Goal: Information Seeking & Learning: Learn about a topic

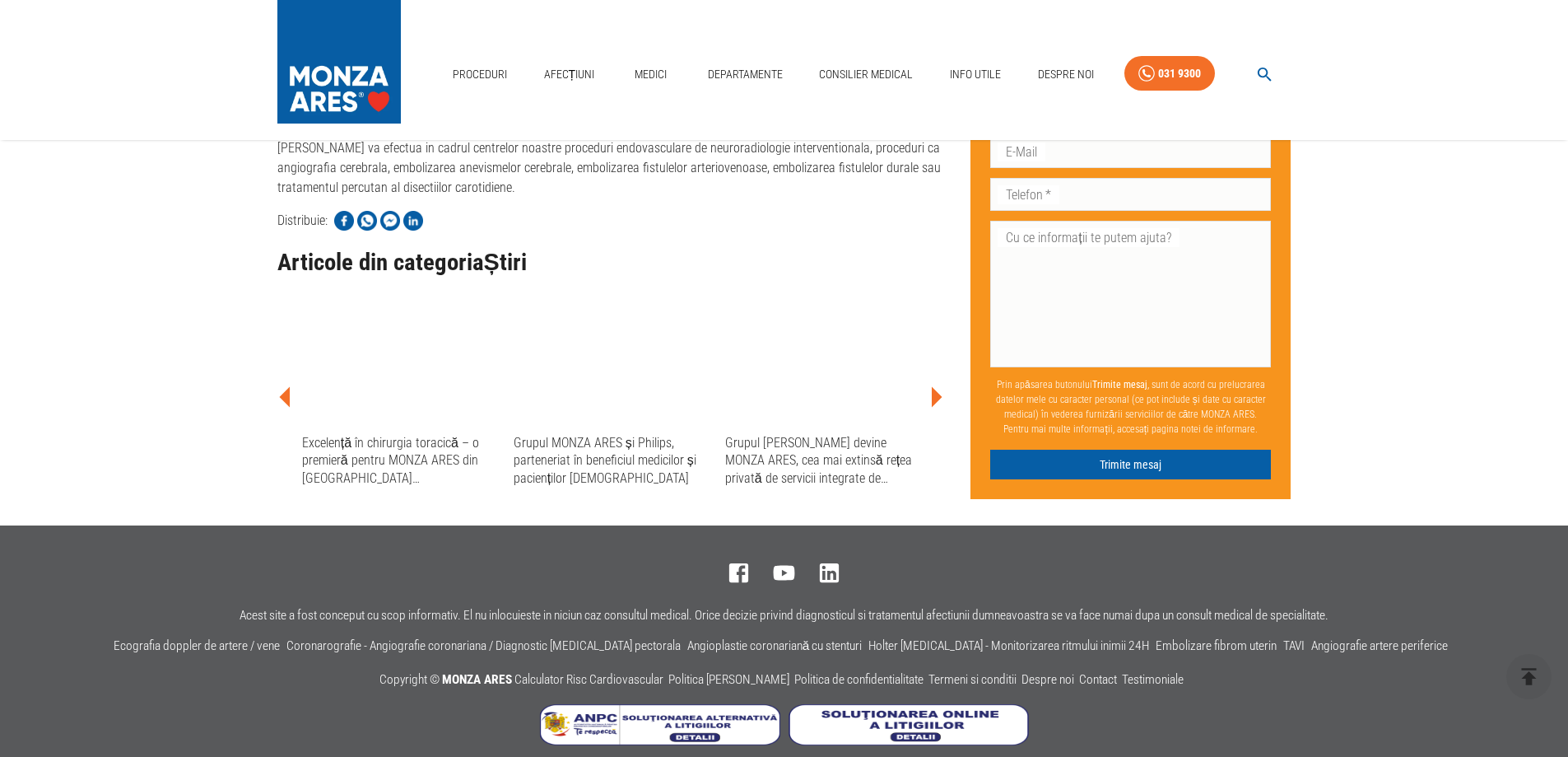
scroll to position [978, 0]
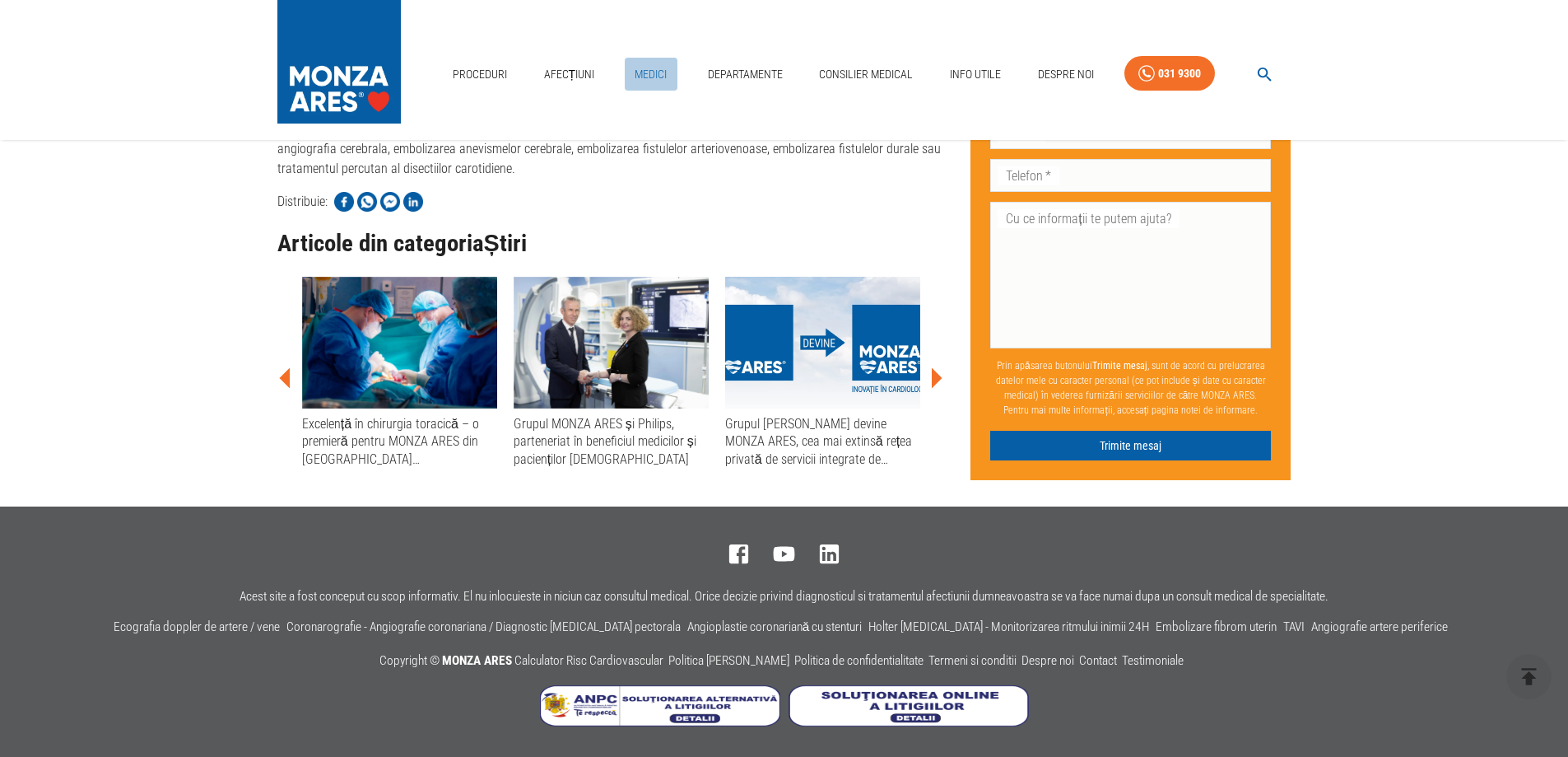
click at [645, 73] on link "Medici" at bounding box center [651, 75] width 52 height 34
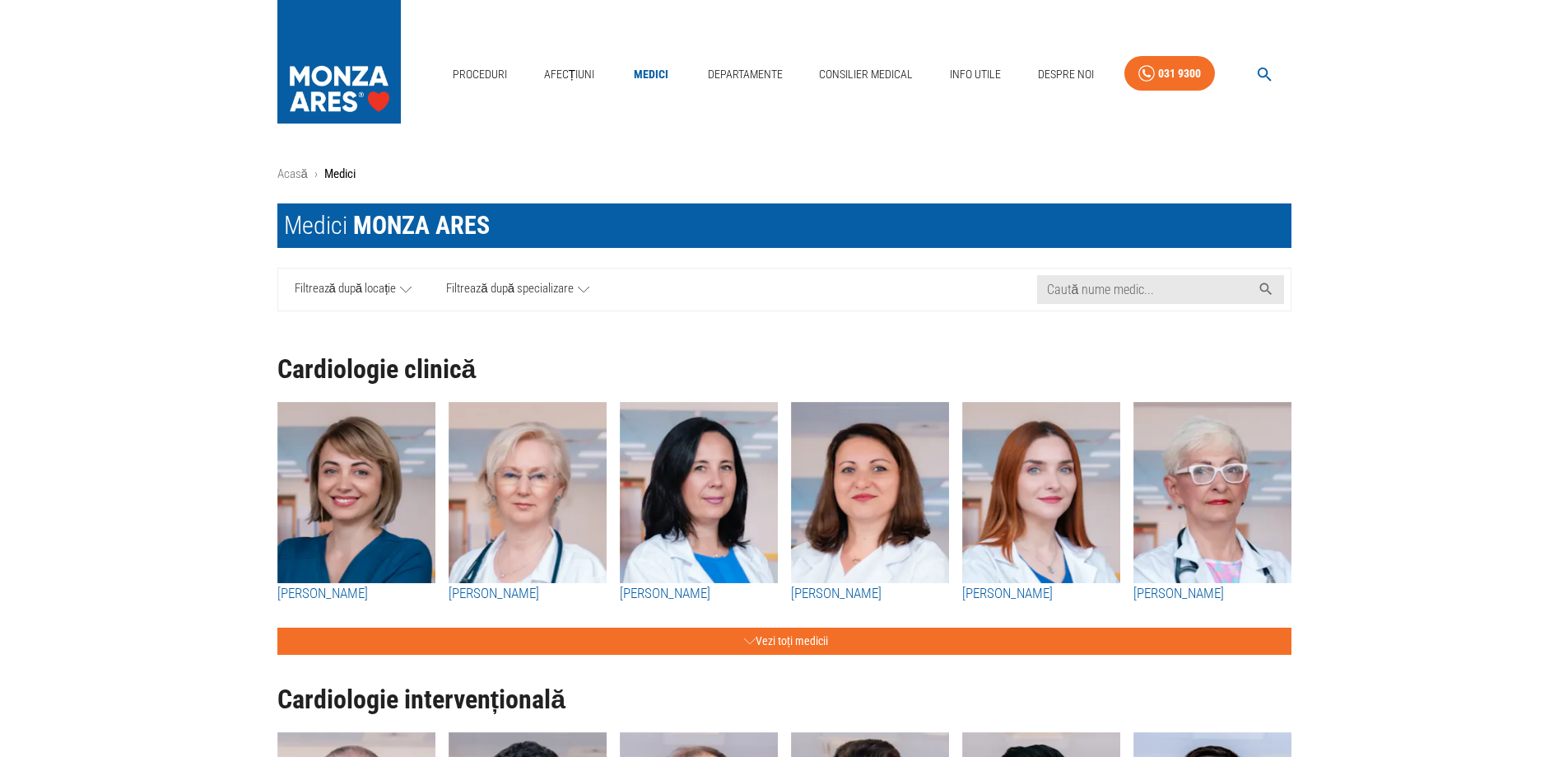
scroll to position [82, 0]
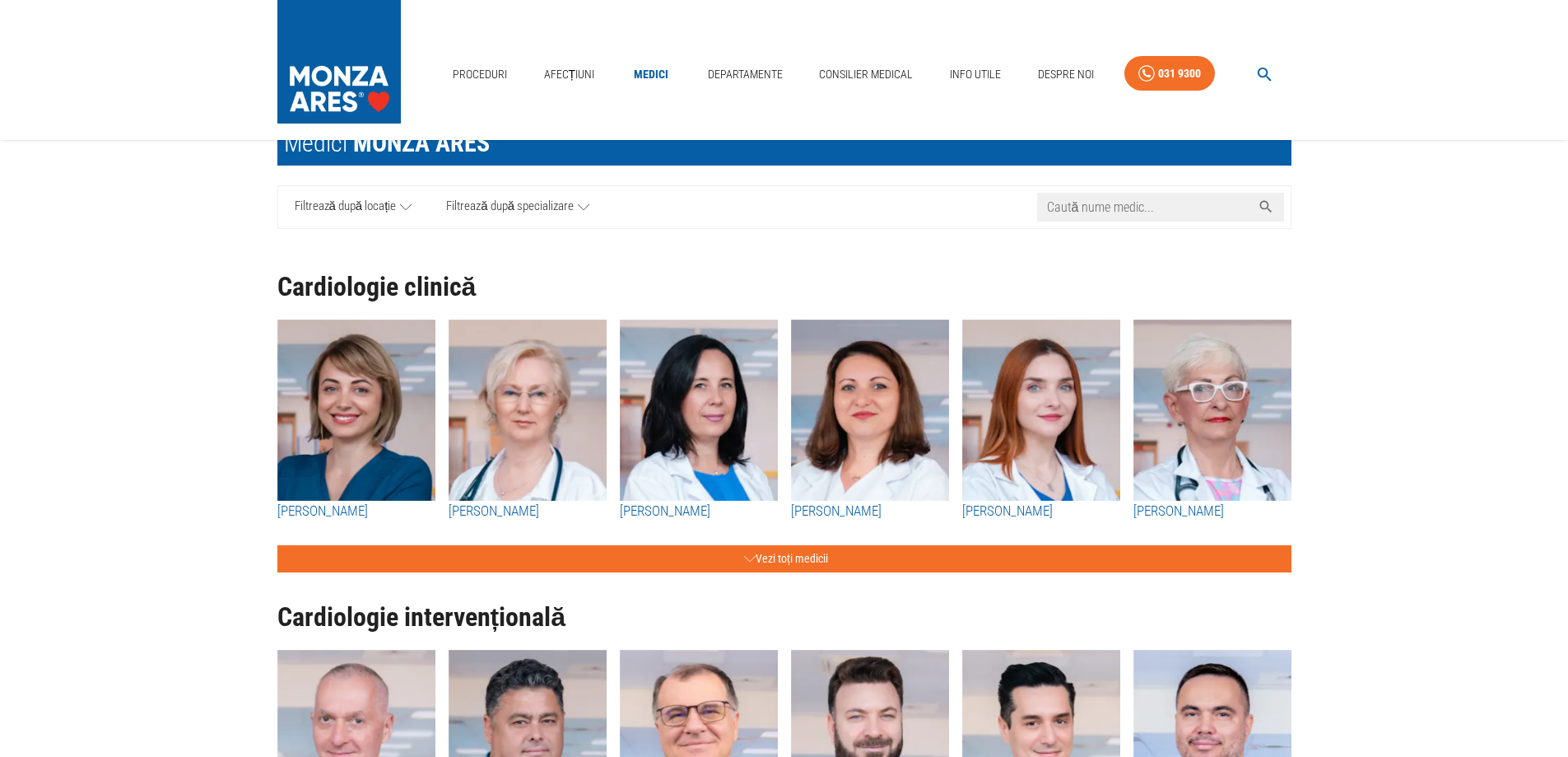
click at [1119, 208] on input "Caută nume medic..." at bounding box center [1144, 207] width 214 height 29
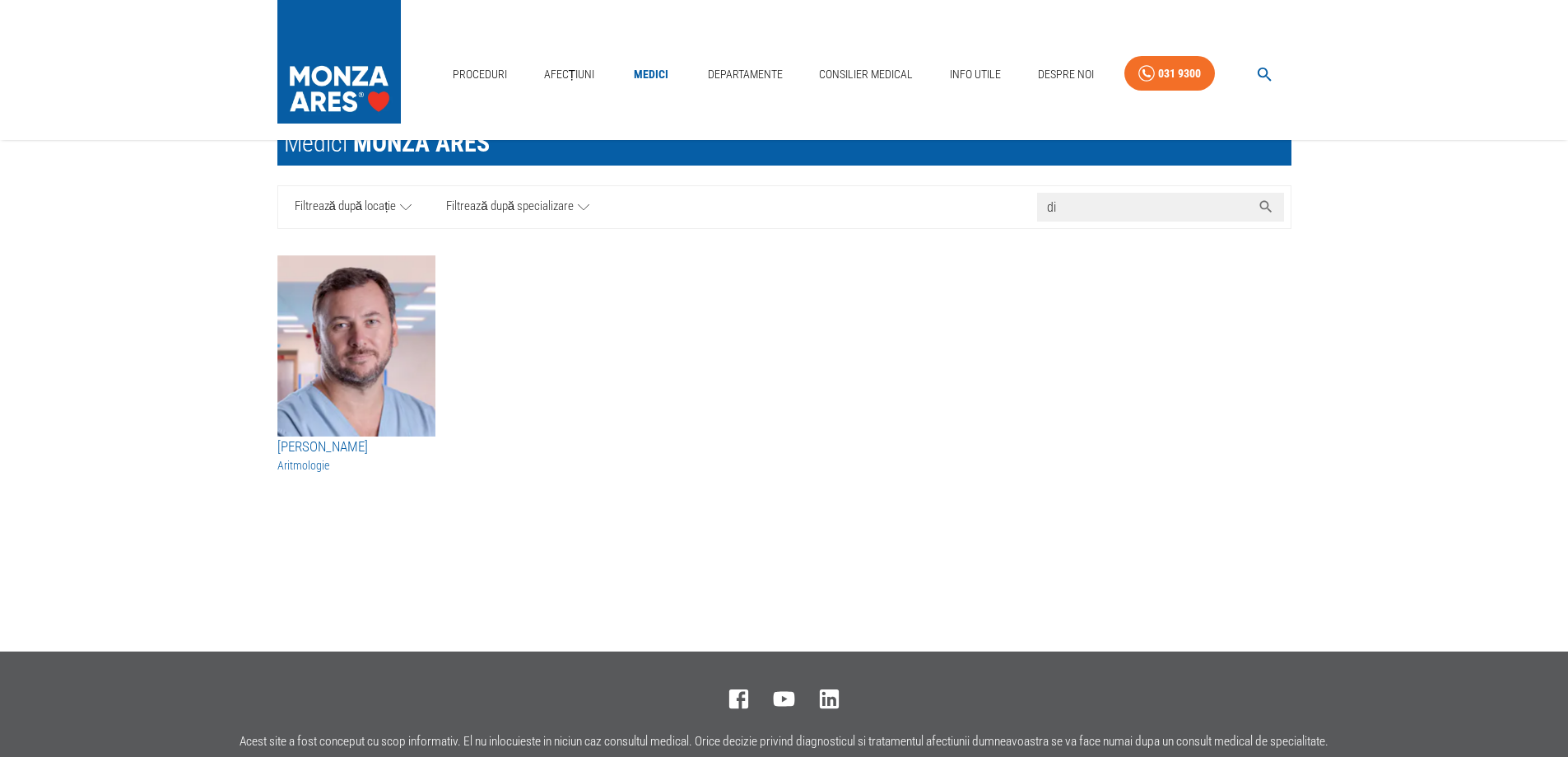
type input "d"
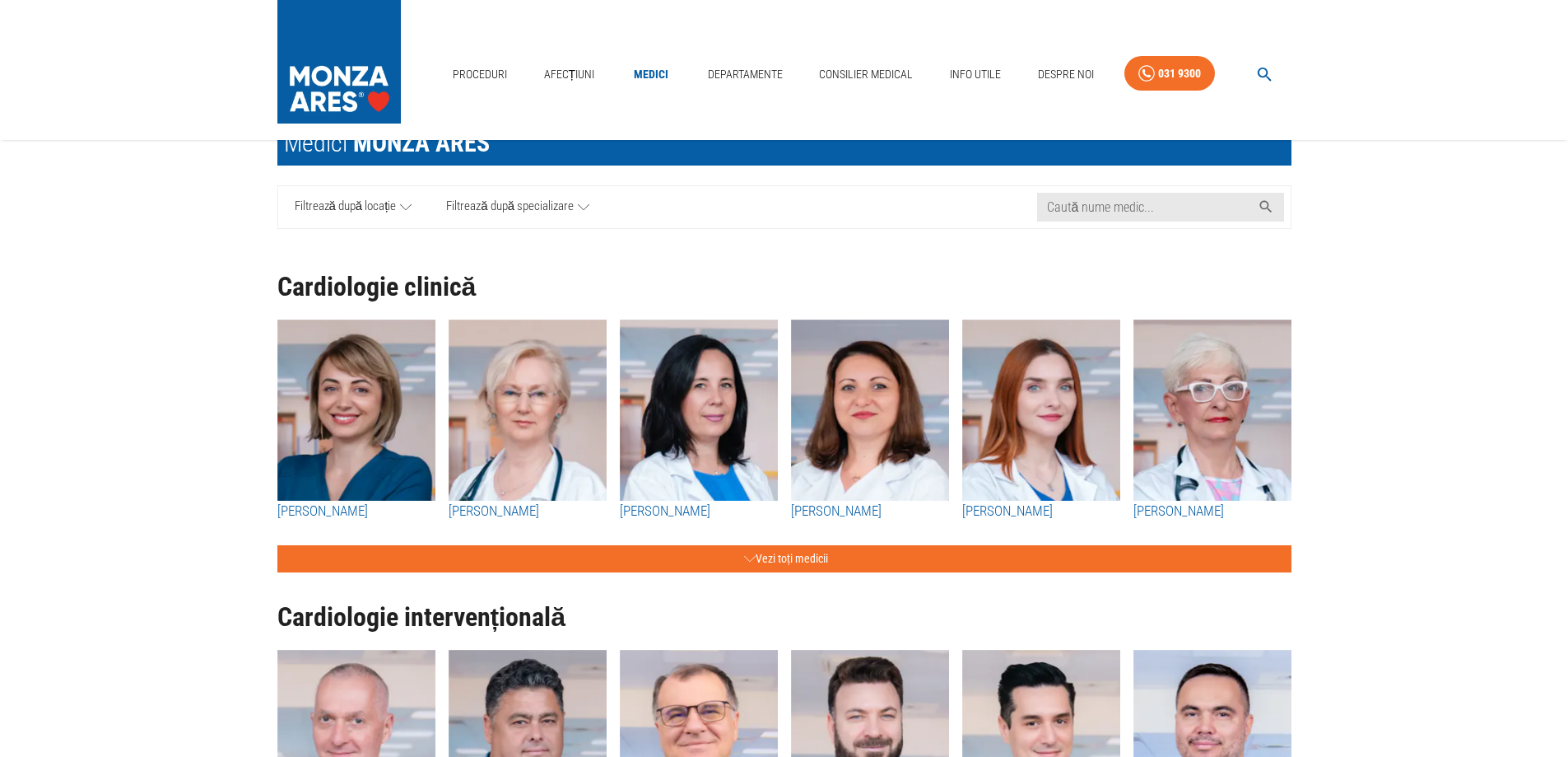
click at [585, 207] on icon at bounding box center [584, 207] width 11 height 21
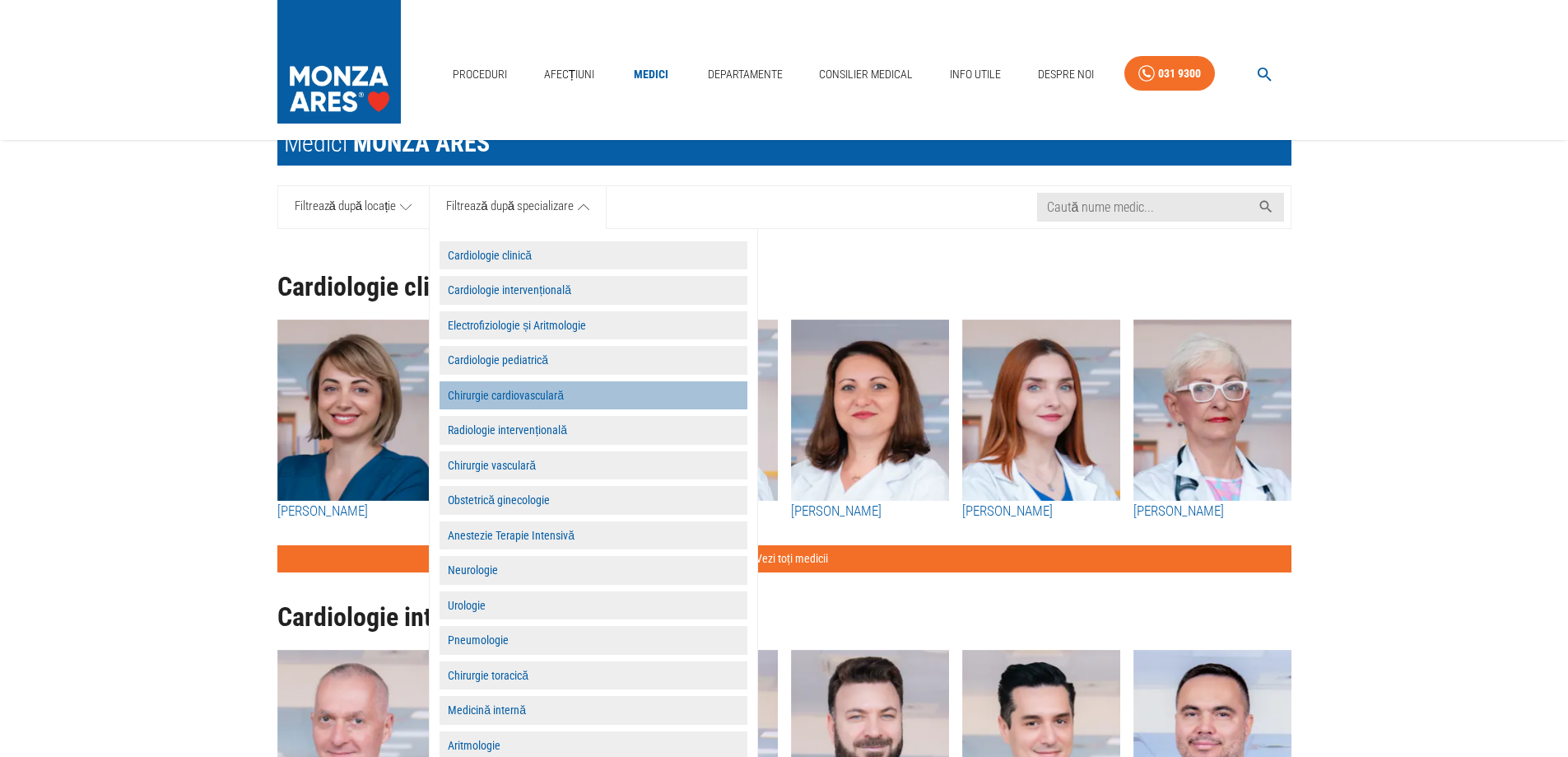
click at [496, 395] on button "Chirurgie cardiovasculară" at bounding box center [593, 395] width 308 height 29
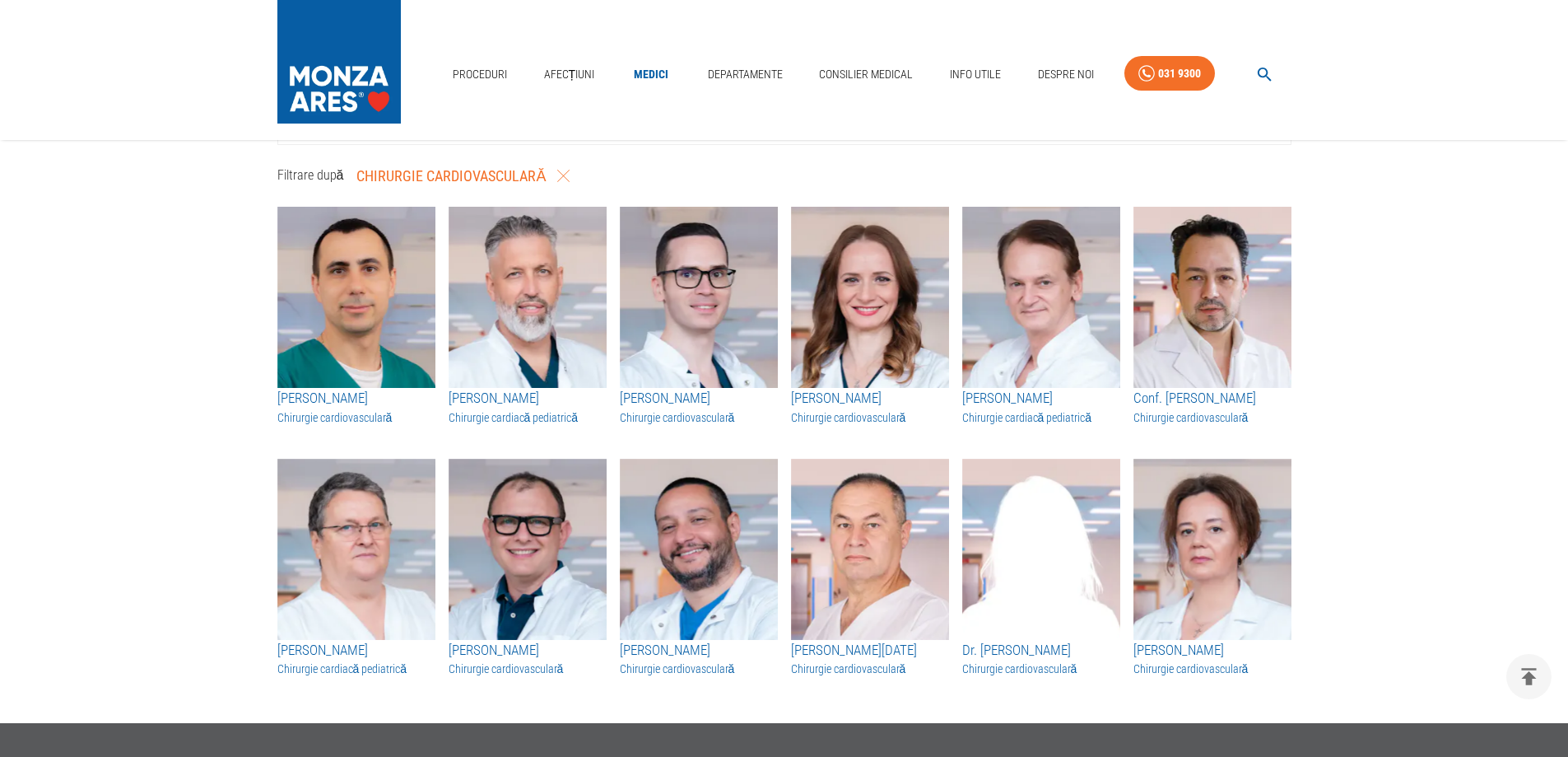
scroll to position [165, 0]
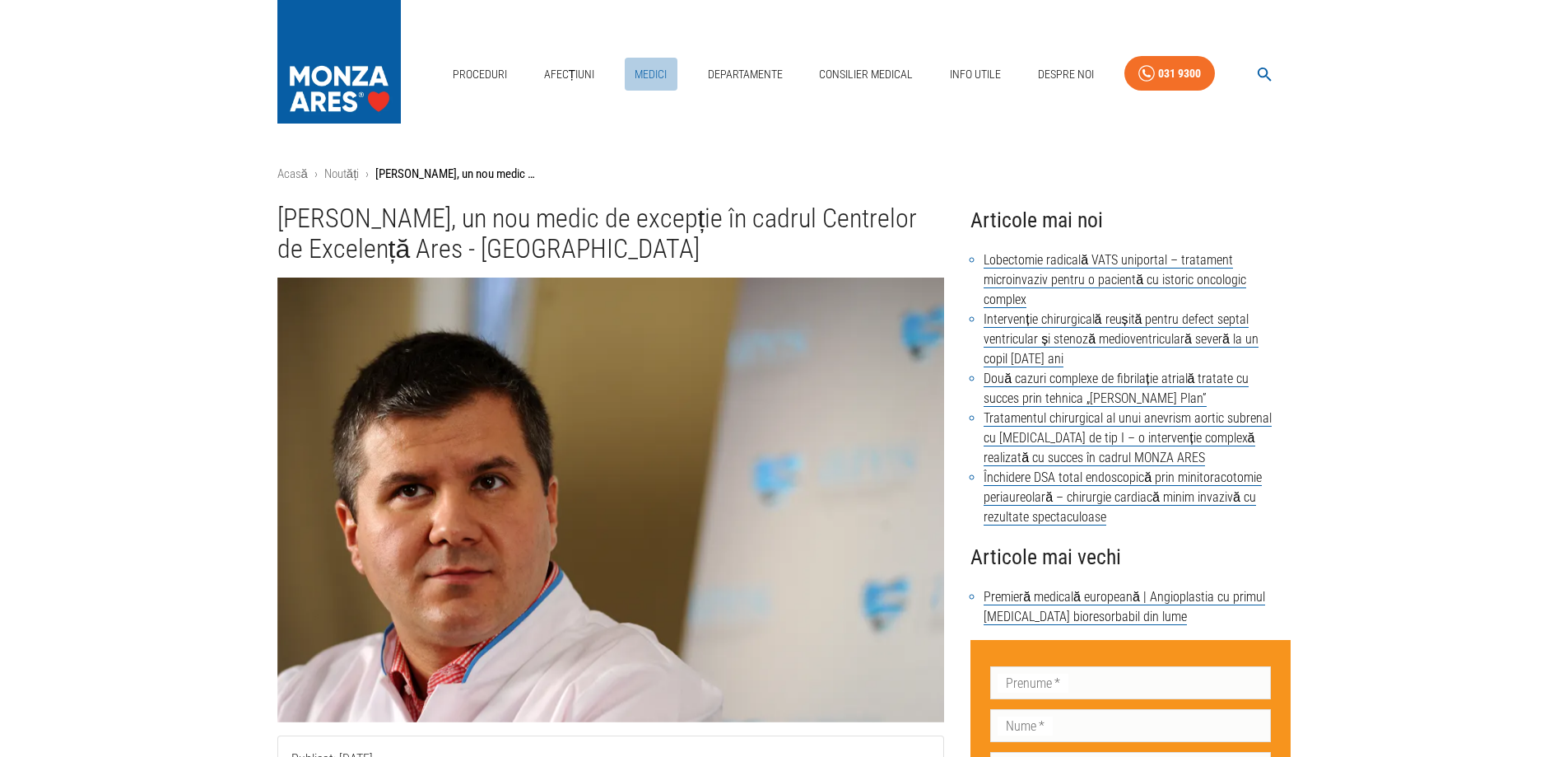
click at [643, 69] on link "Medici" at bounding box center [651, 75] width 52 height 34
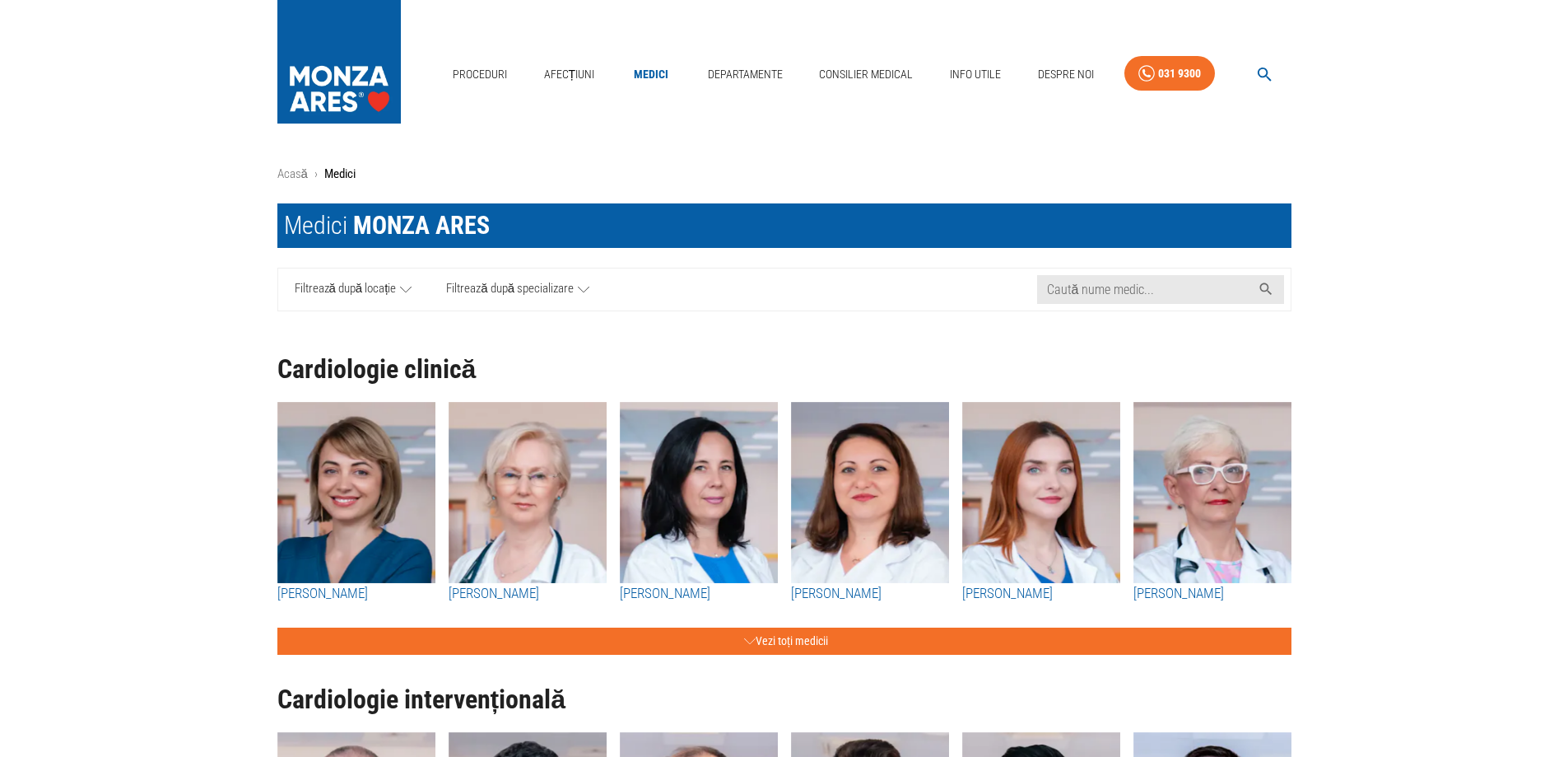
click at [580, 291] on icon at bounding box center [584, 289] width 11 height 21
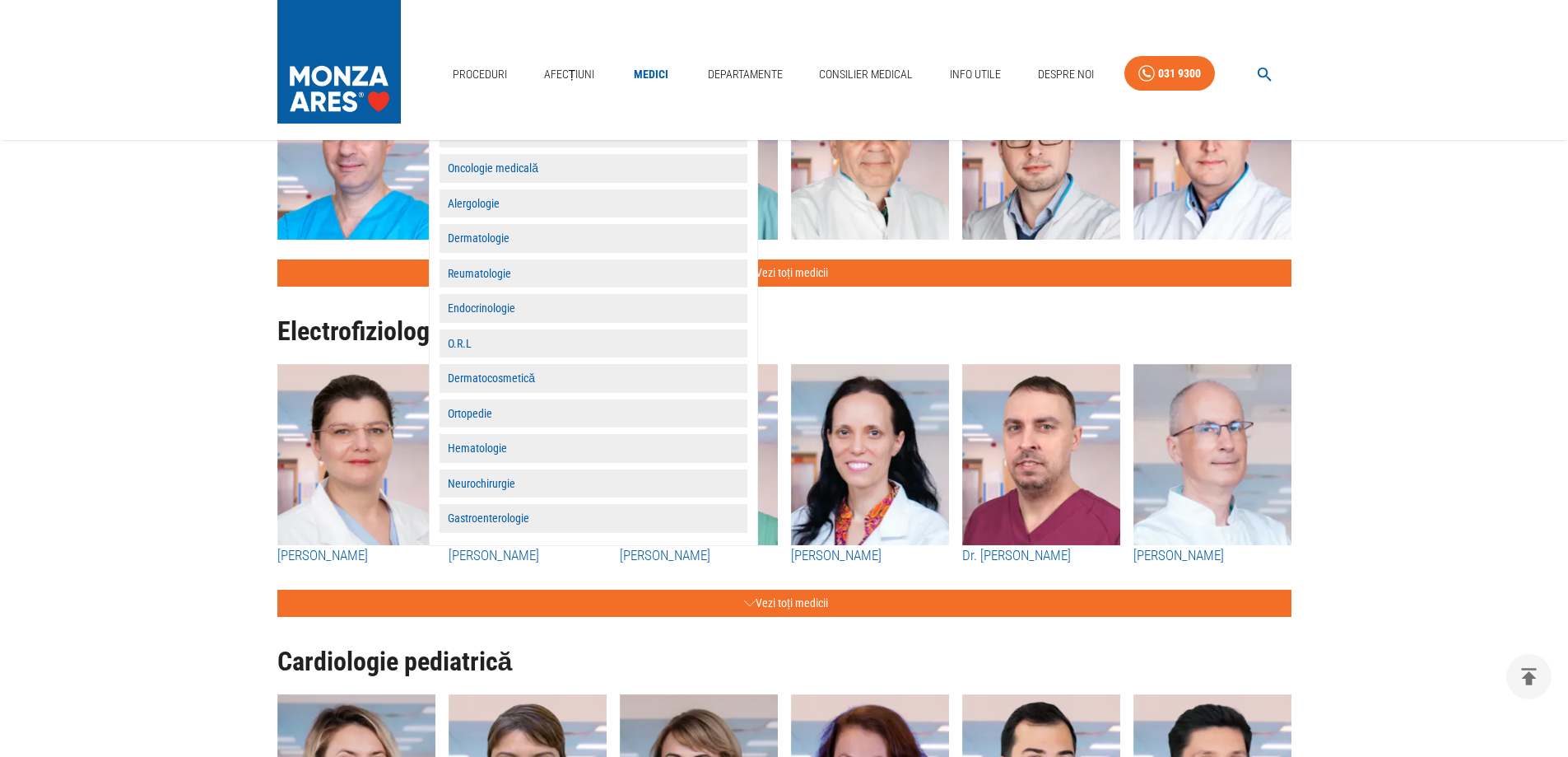
scroll to position [906, 0]
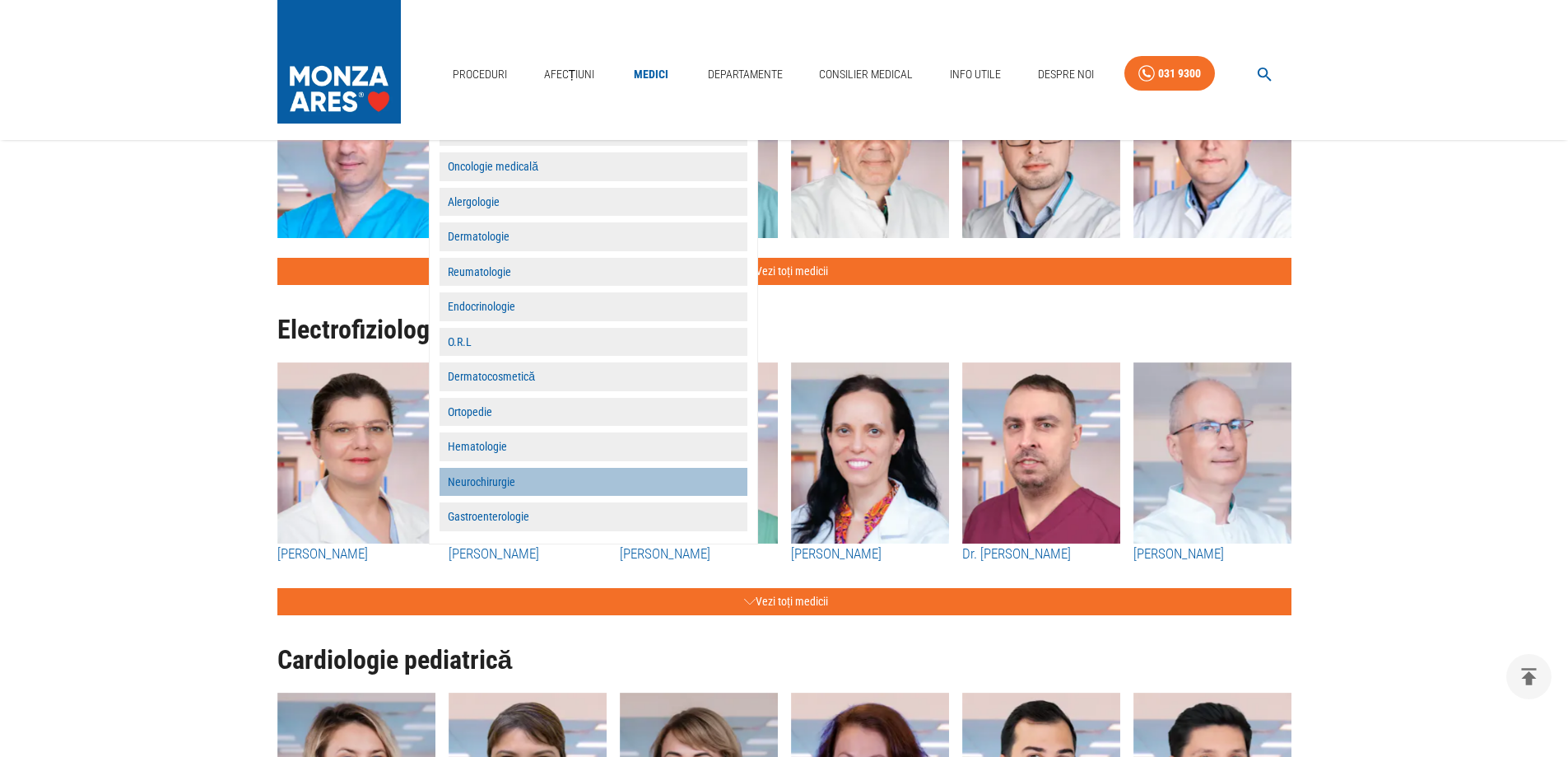
click at [506, 483] on button "Neurochirurgie" at bounding box center [593, 482] width 308 height 29
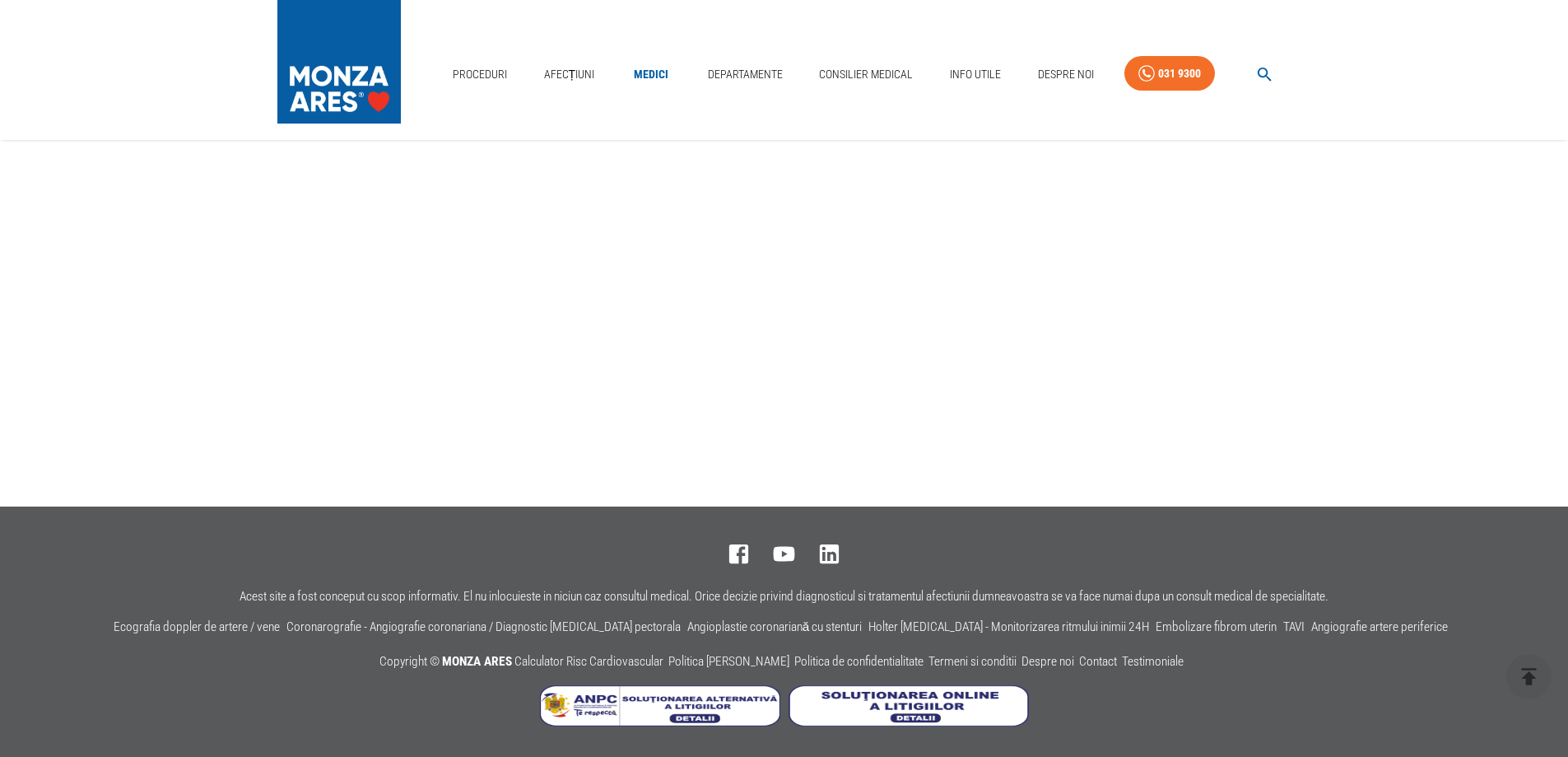
scroll to position [0, 0]
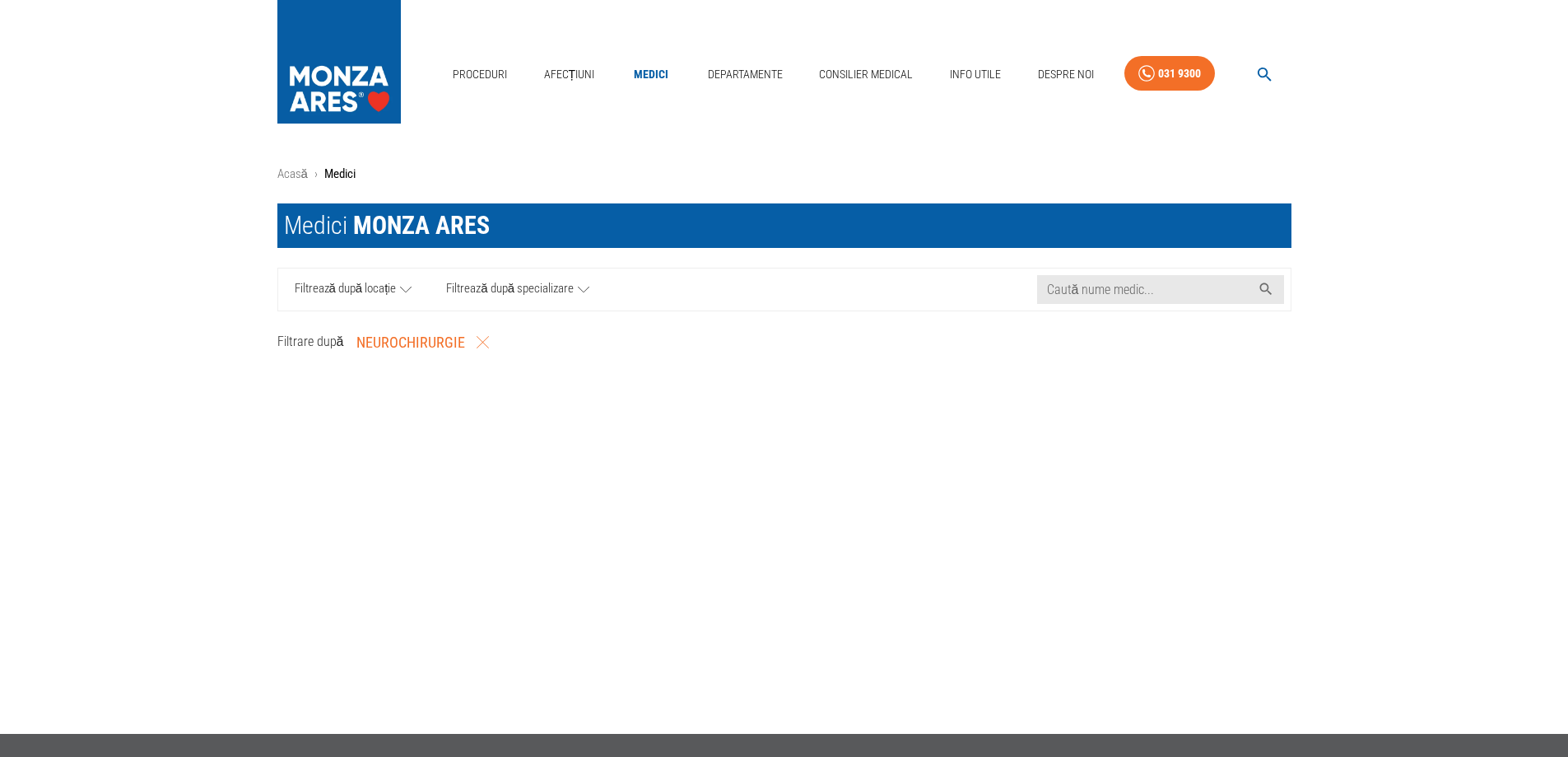
click at [479, 343] on icon "button" at bounding box center [483, 342] width 12 height 12
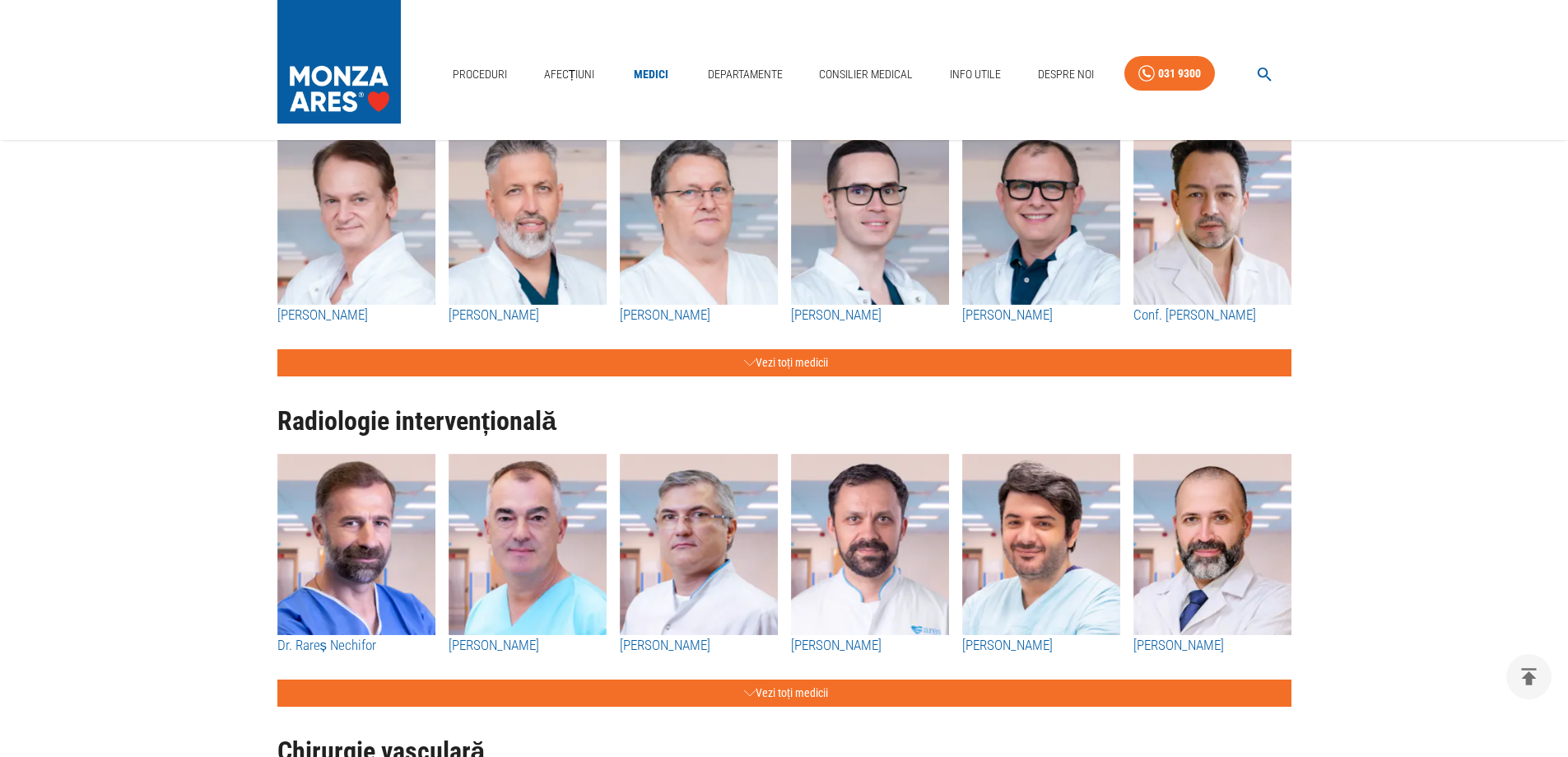
scroll to position [1811, 0]
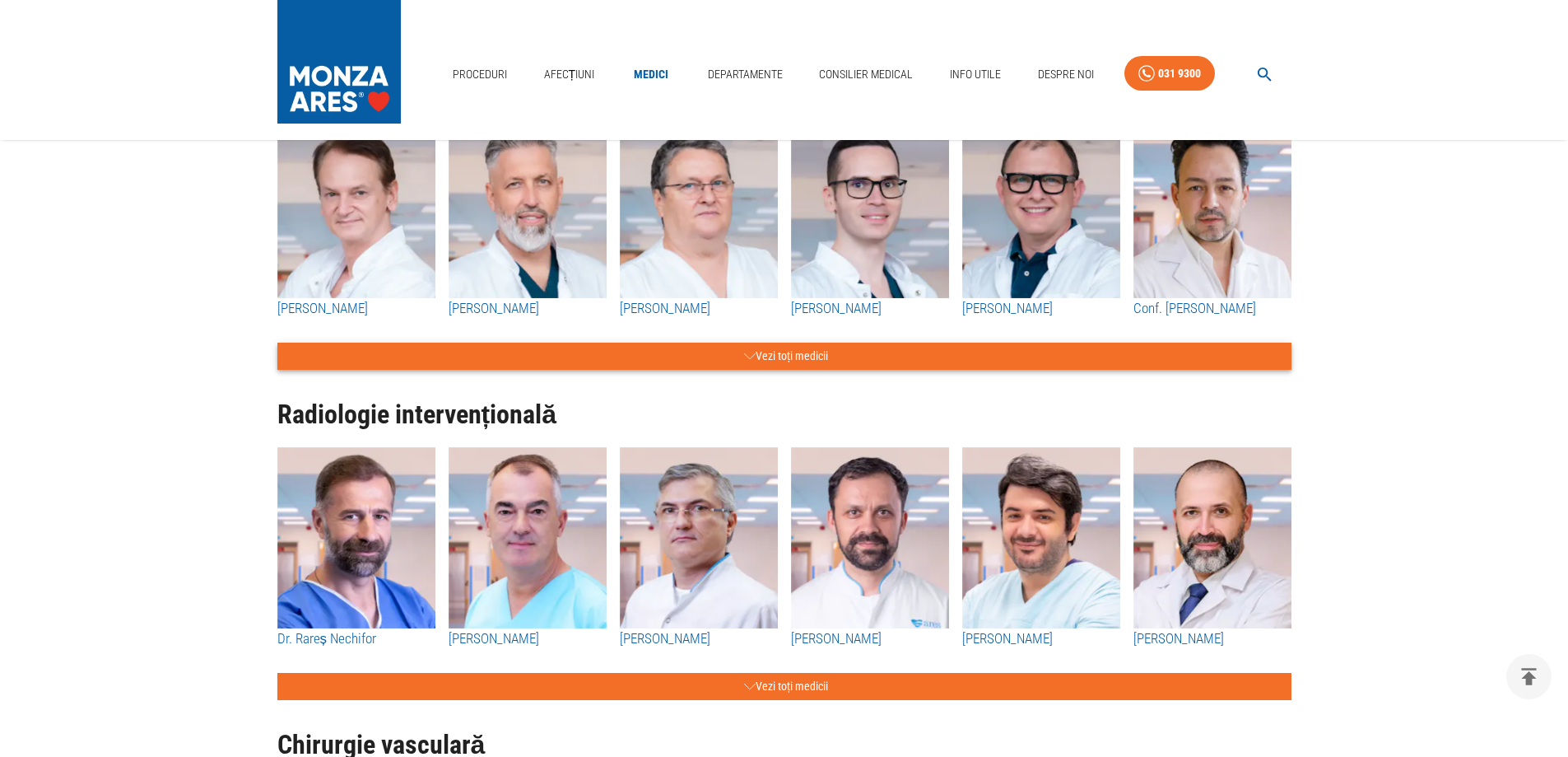
click at [811, 358] on button "Vezi toți medicii" at bounding box center [784, 356] width 1014 height 27
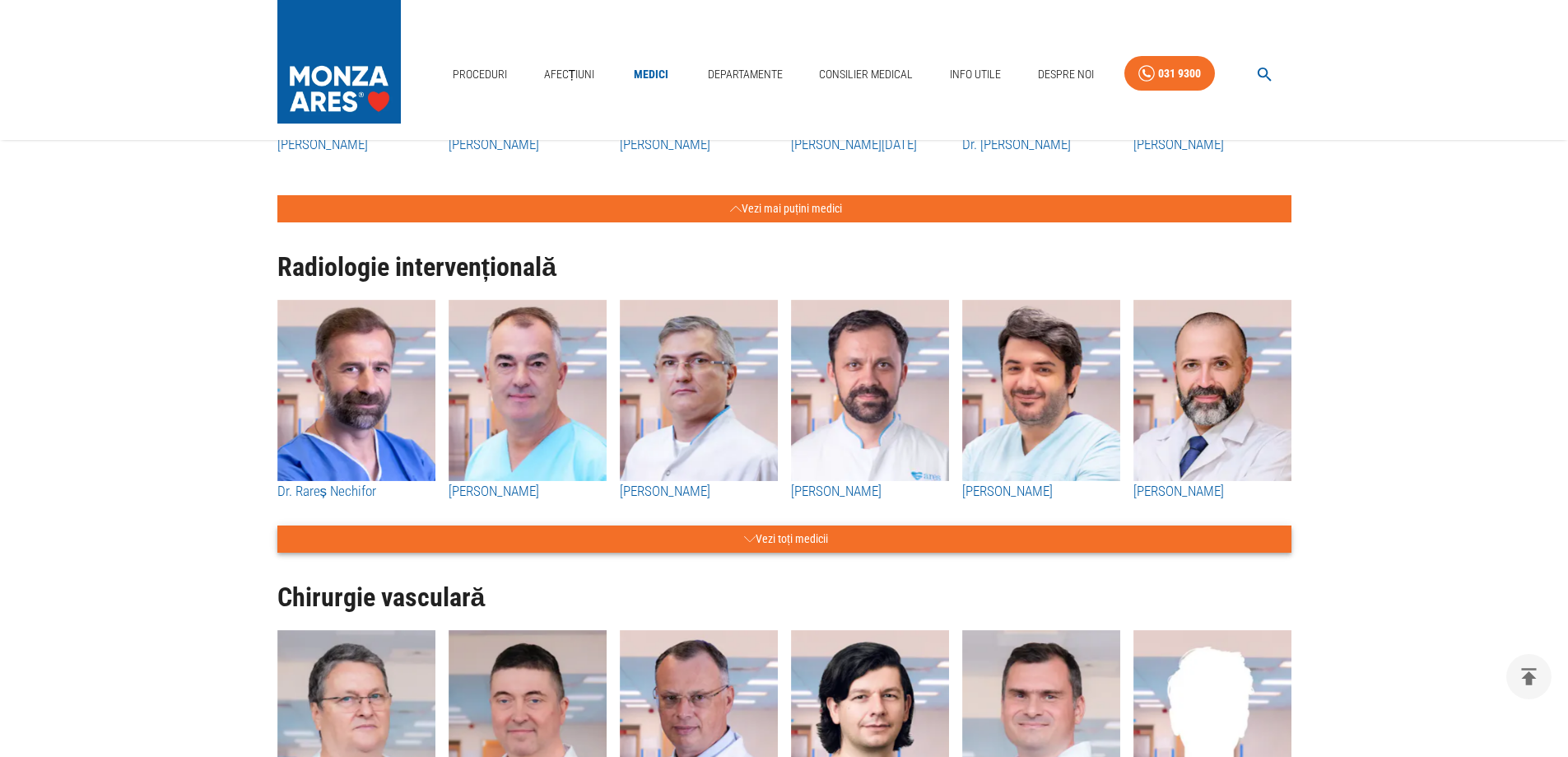
scroll to position [2223, 0]
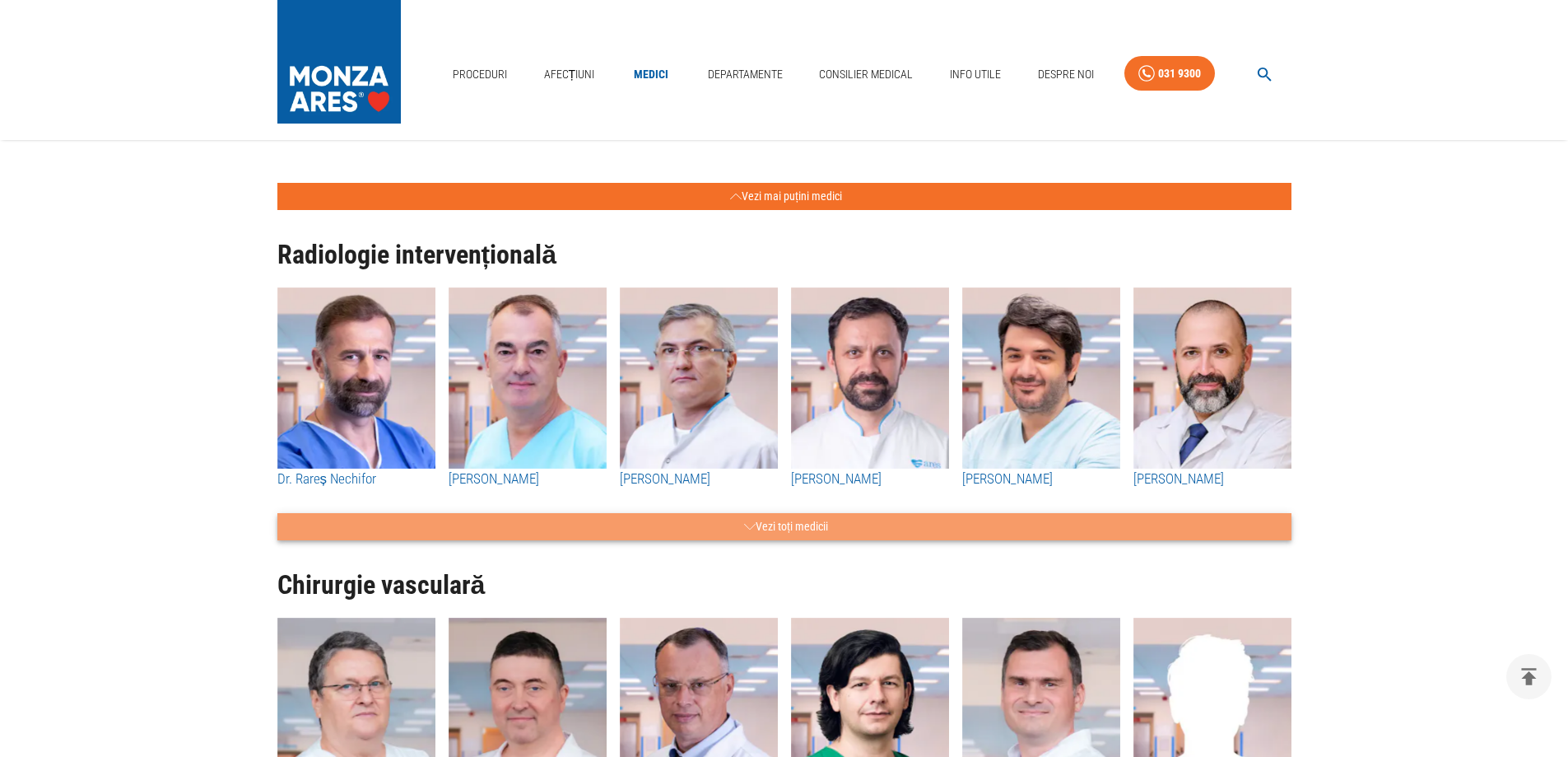
click at [789, 520] on button "Vezi toți medicii" at bounding box center [784, 526] width 1014 height 27
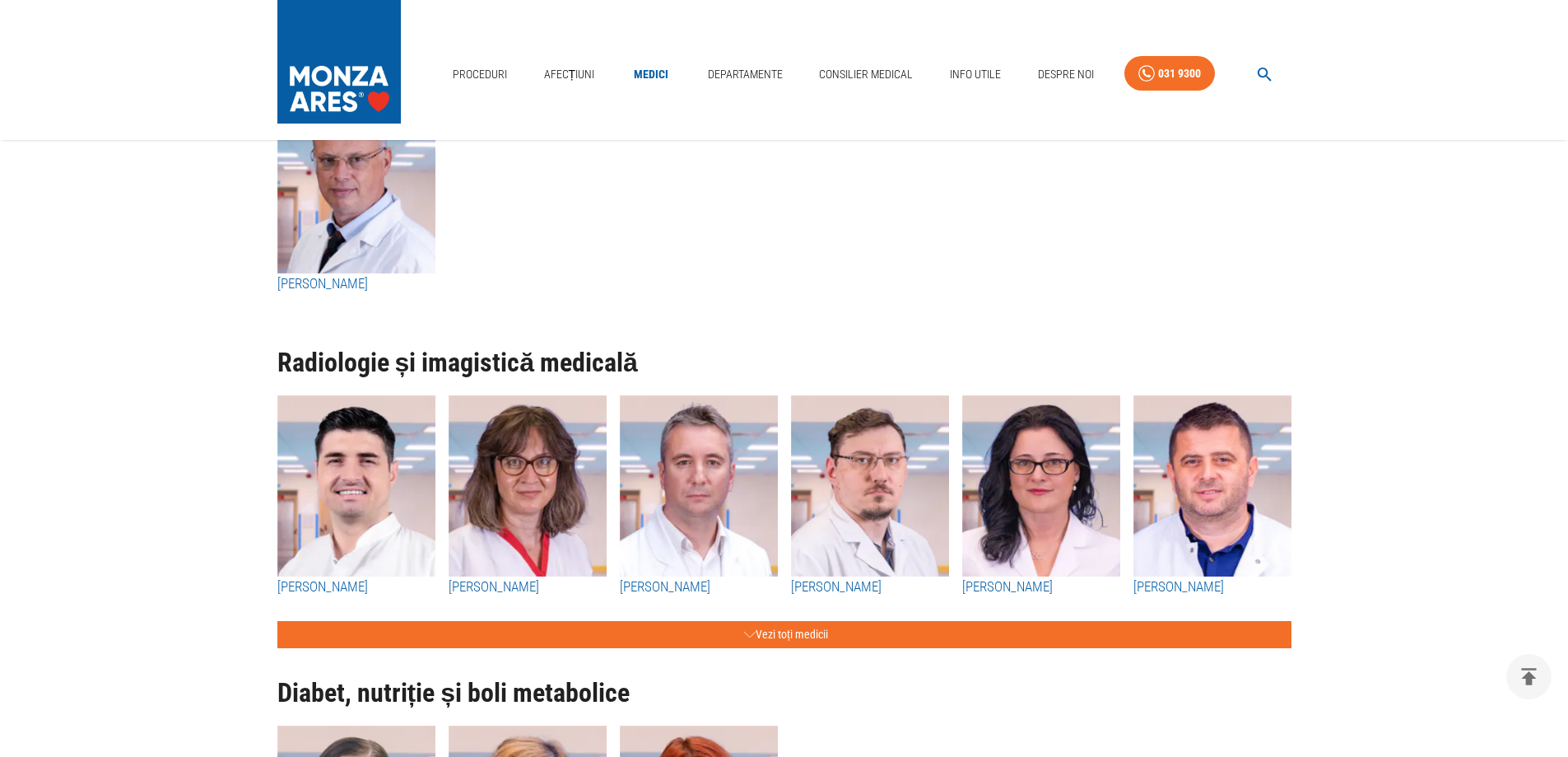
scroll to position [6669, 0]
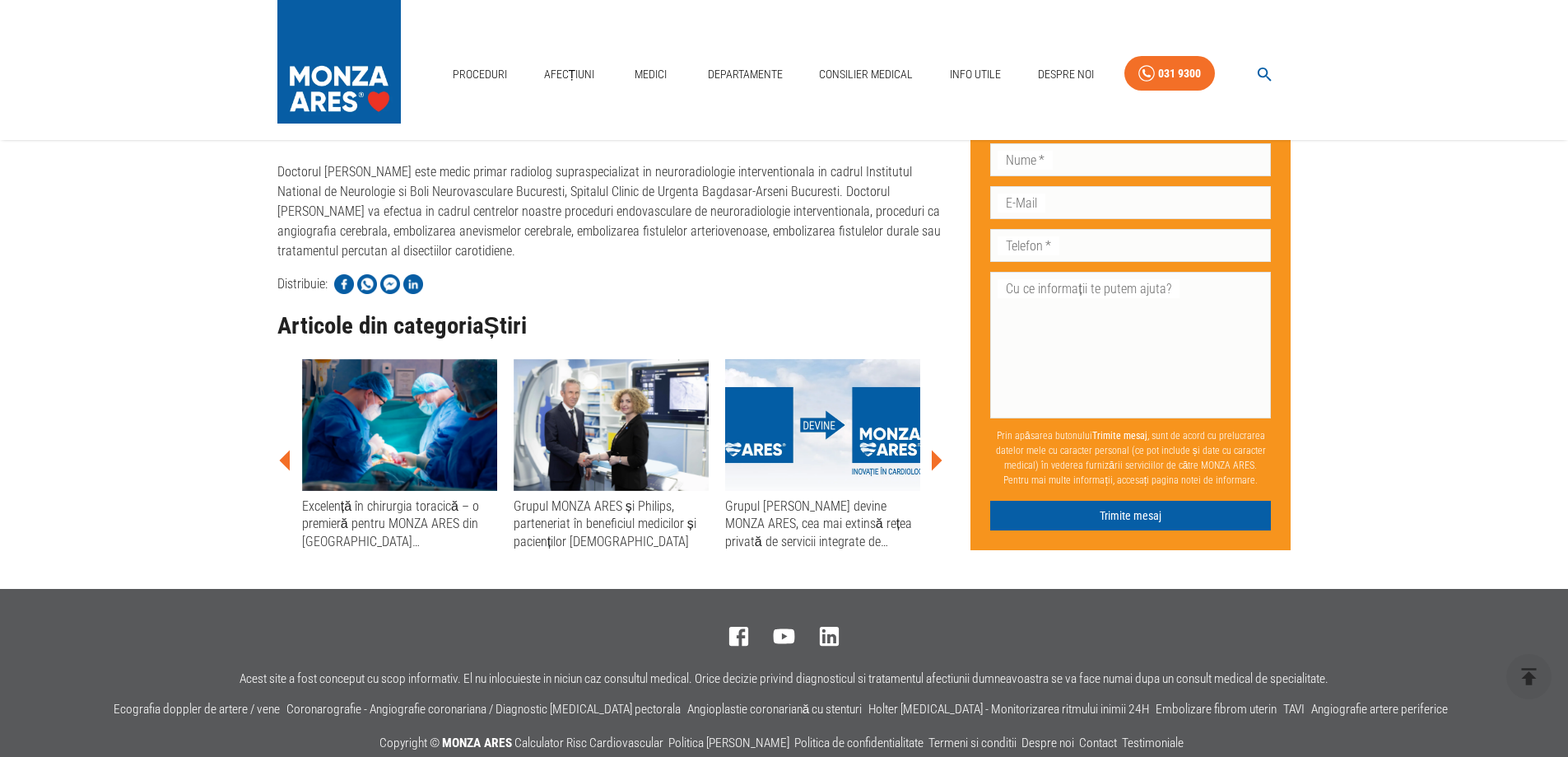
scroll to position [813, 0]
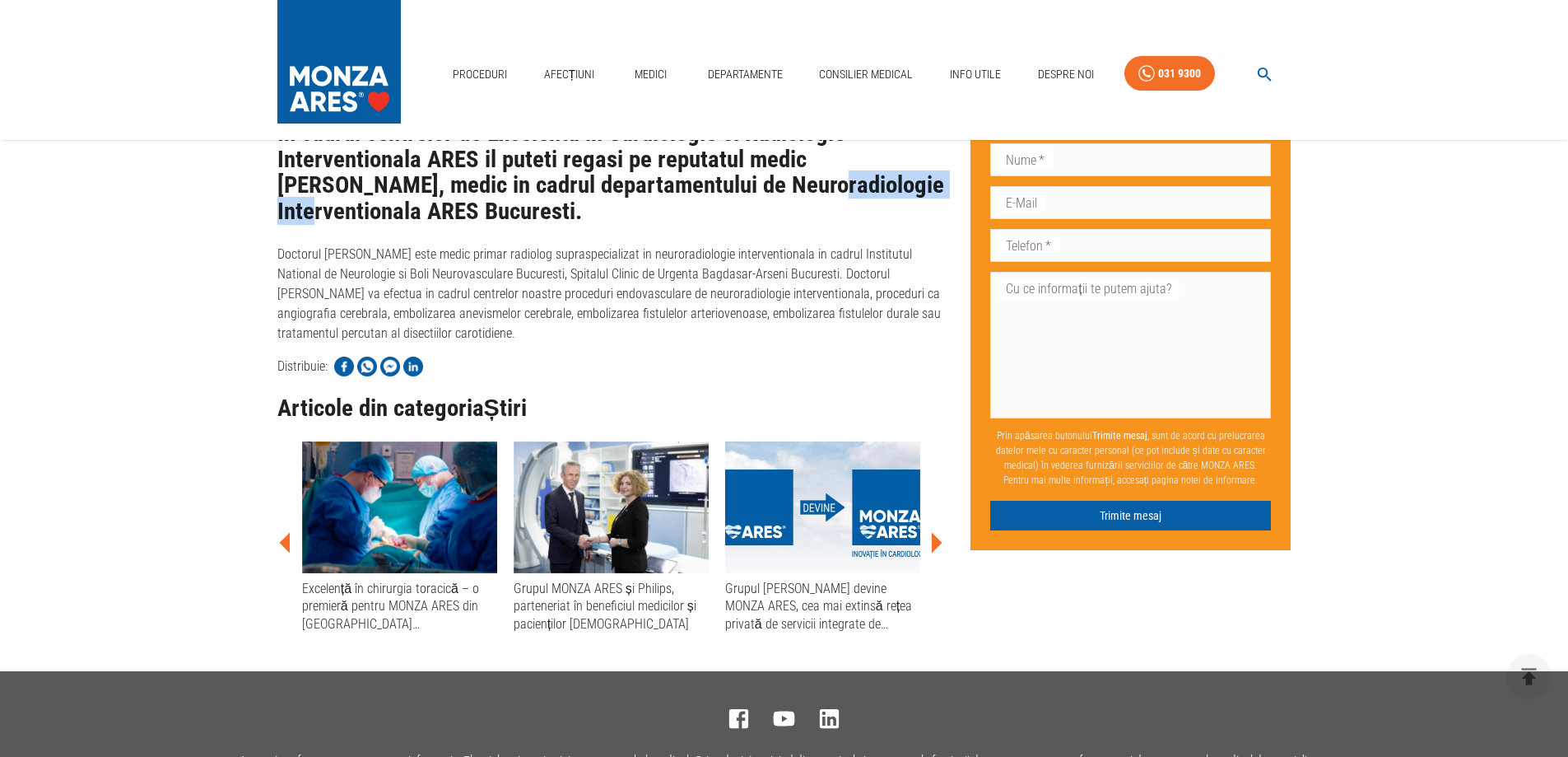
drag, startPoint x: 679, startPoint y: 180, endPoint x: 833, endPoint y: 180, distance: 154.0
click at [833, 180] on h2 "In cadrul centrelor de Excelenta in Cardiologie si Radiologie Interventionala A…" at bounding box center [611, 172] width 668 height 105
copy h2 "Neuroradiologie"
click at [733, 69] on link "Departamente" at bounding box center [746, 75] width 88 height 34
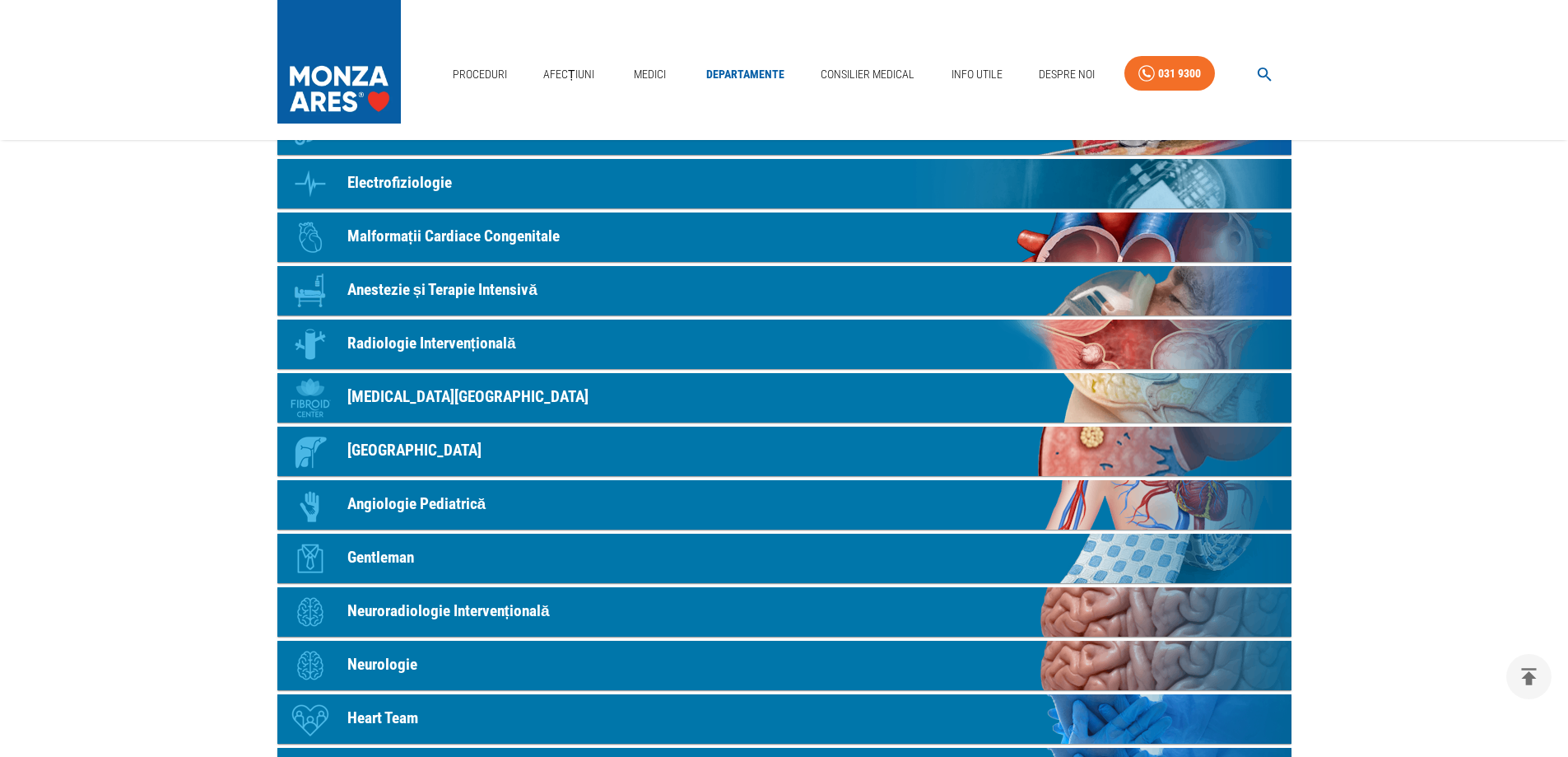
scroll to position [494, 0]
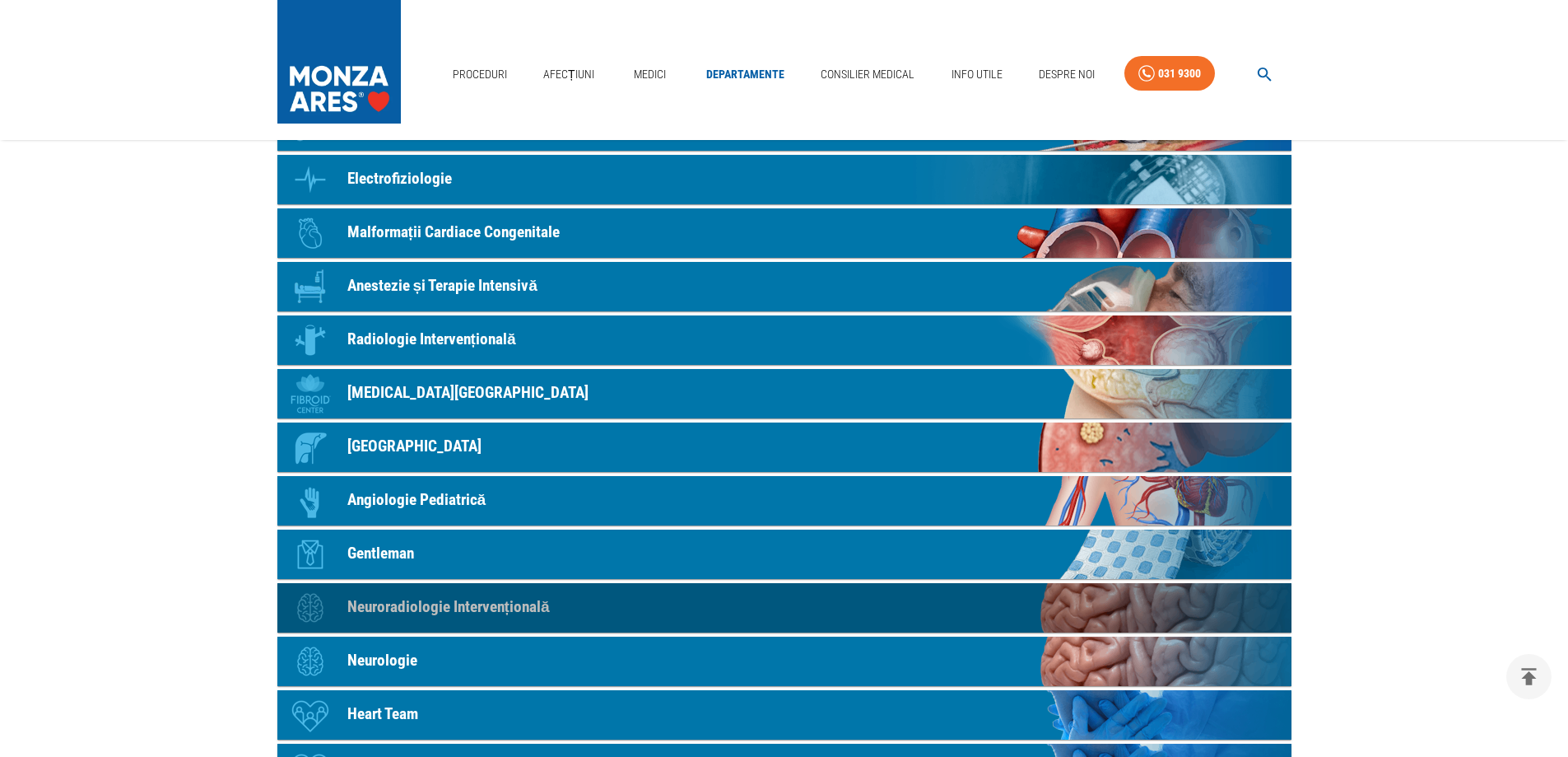
click at [383, 601] on p "Neuroradiologie Intervențională" at bounding box center [449, 606] width 202 height 23
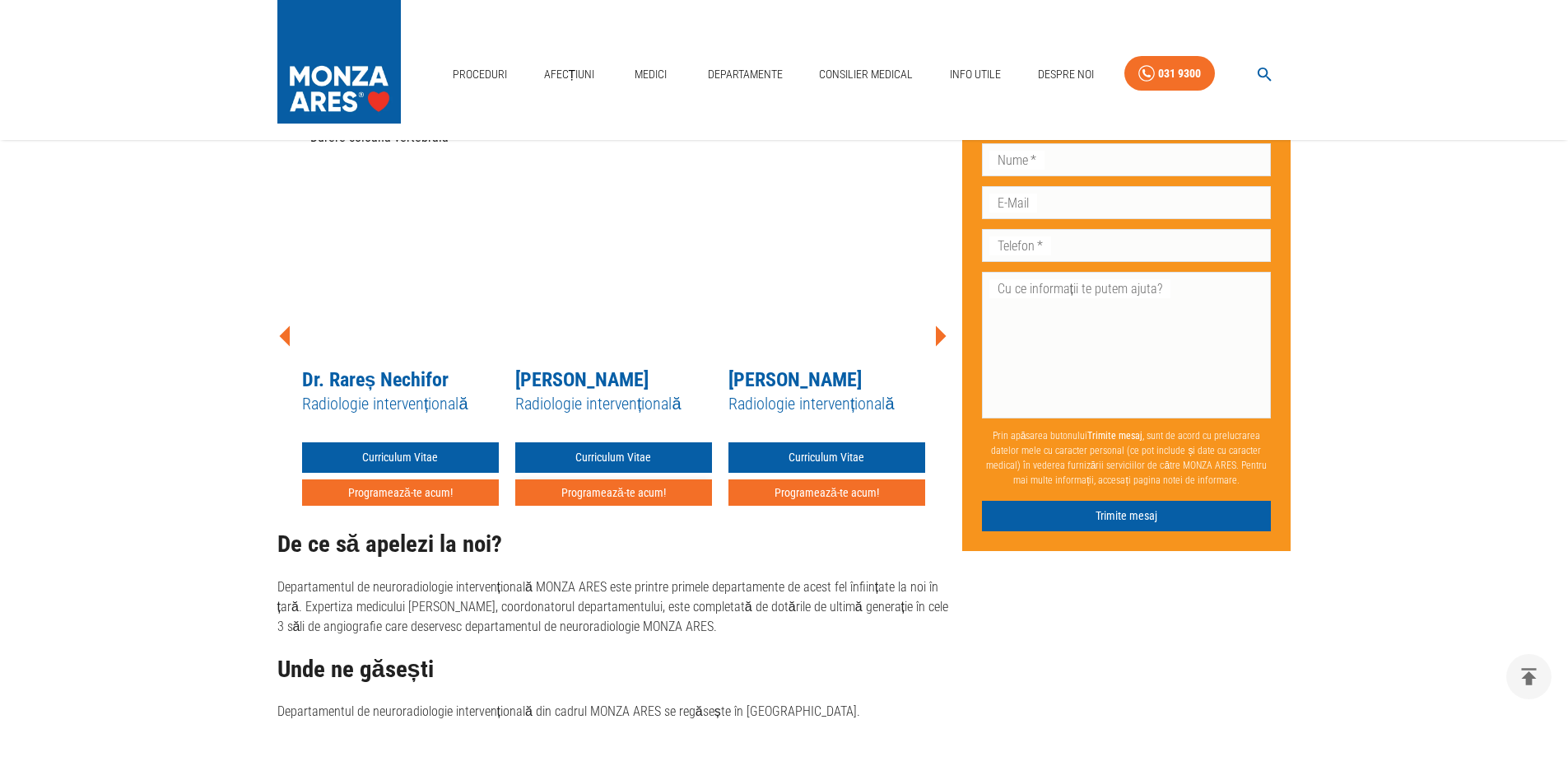
scroll to position [988, 0]
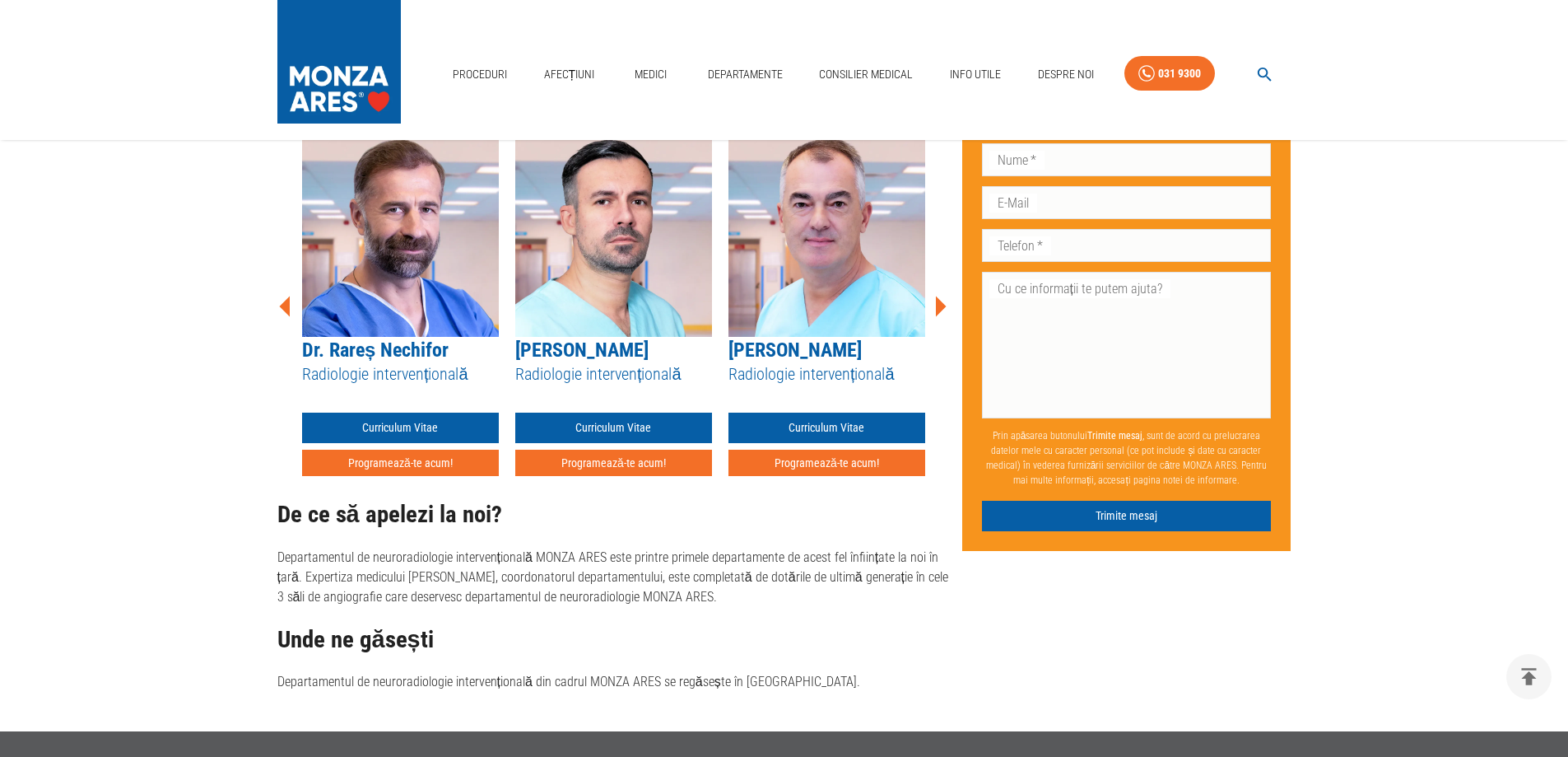
click at [282, 305] on icon at bounding box center [284, 305] width 10 height 21
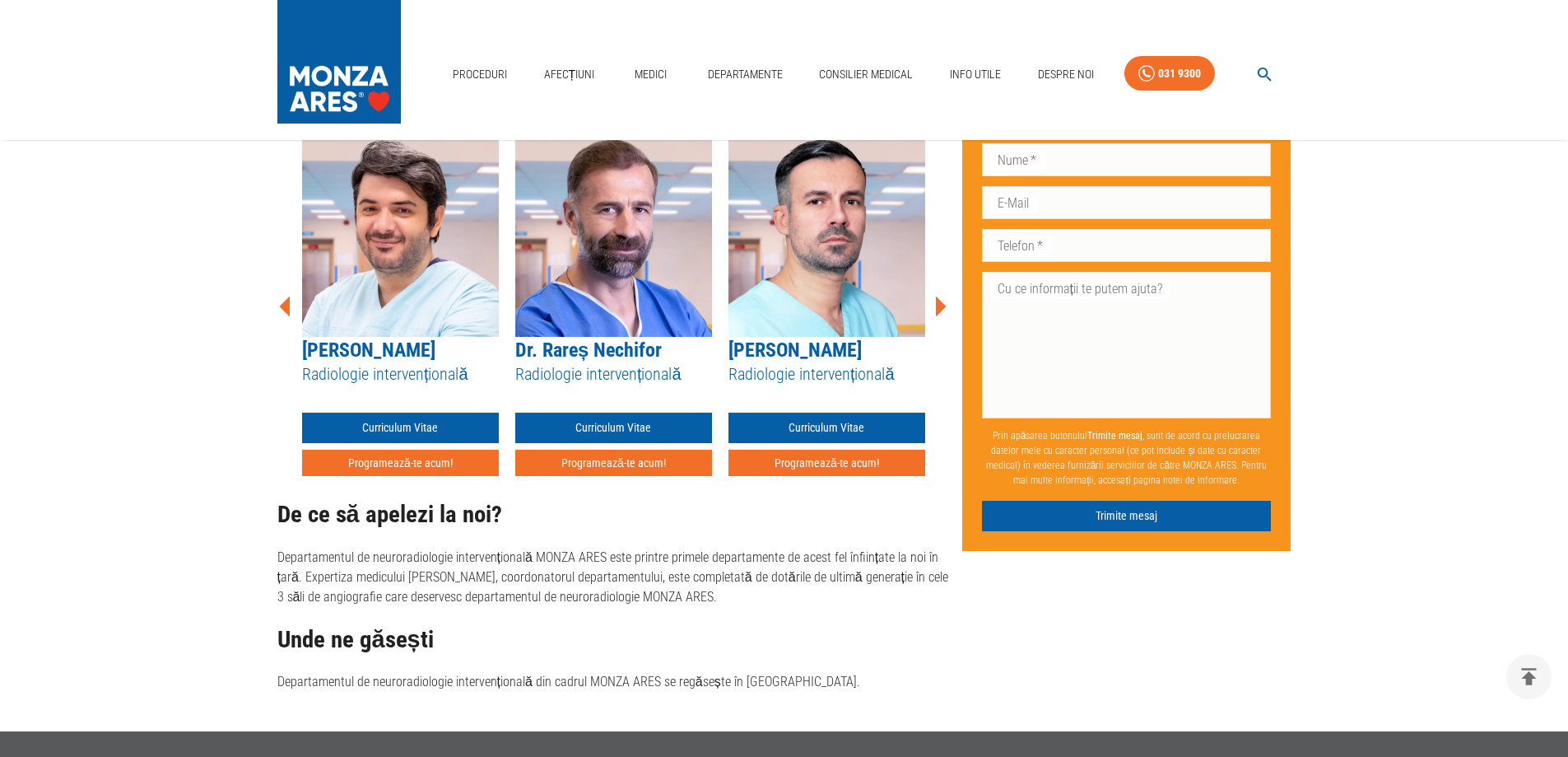
click at [282, 306] on icon at bounding box center [284, 305] width 10 height 21
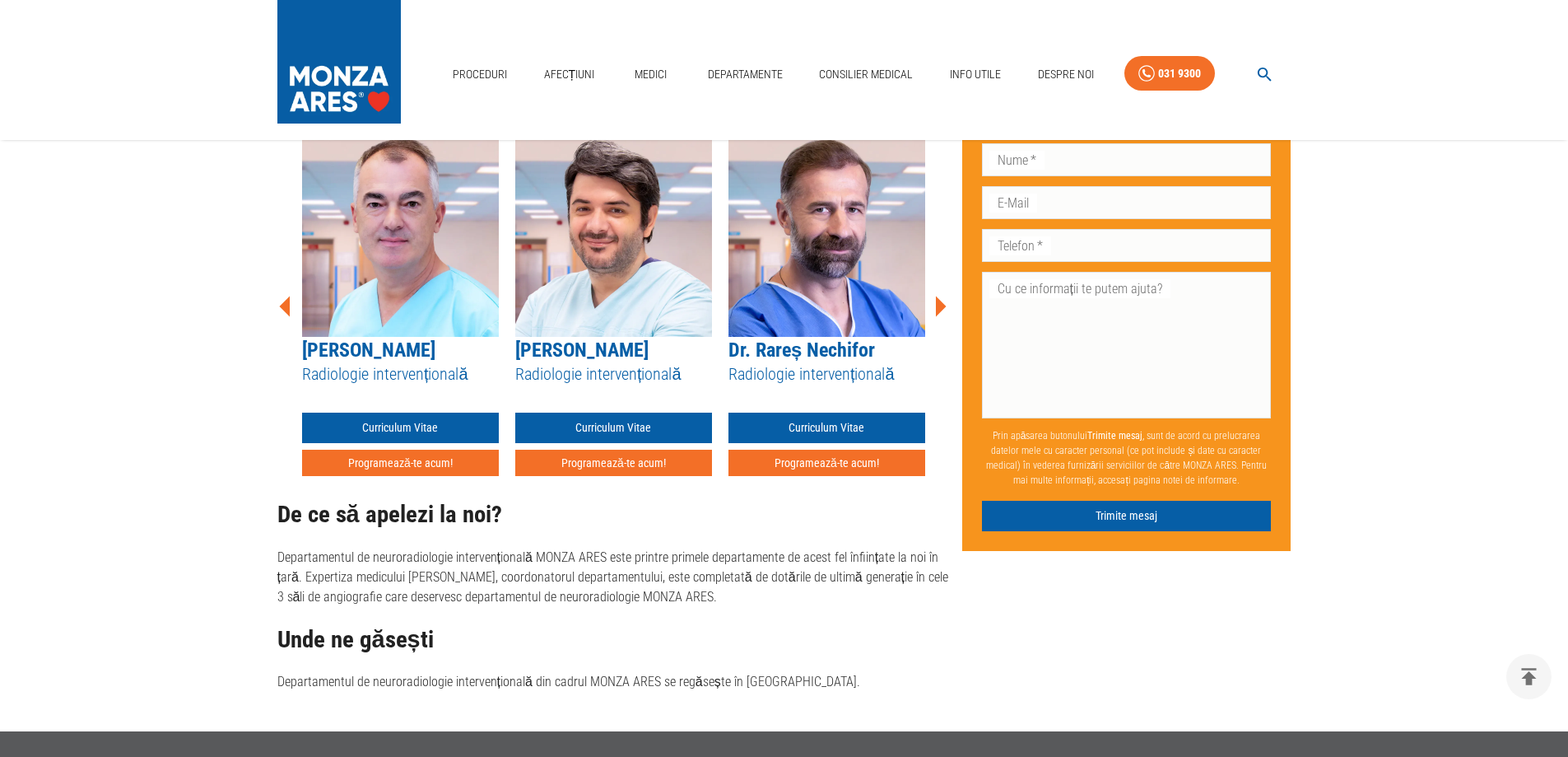
click at [282, 306] on icon at bounding box center [284, 305] width 10 height 21
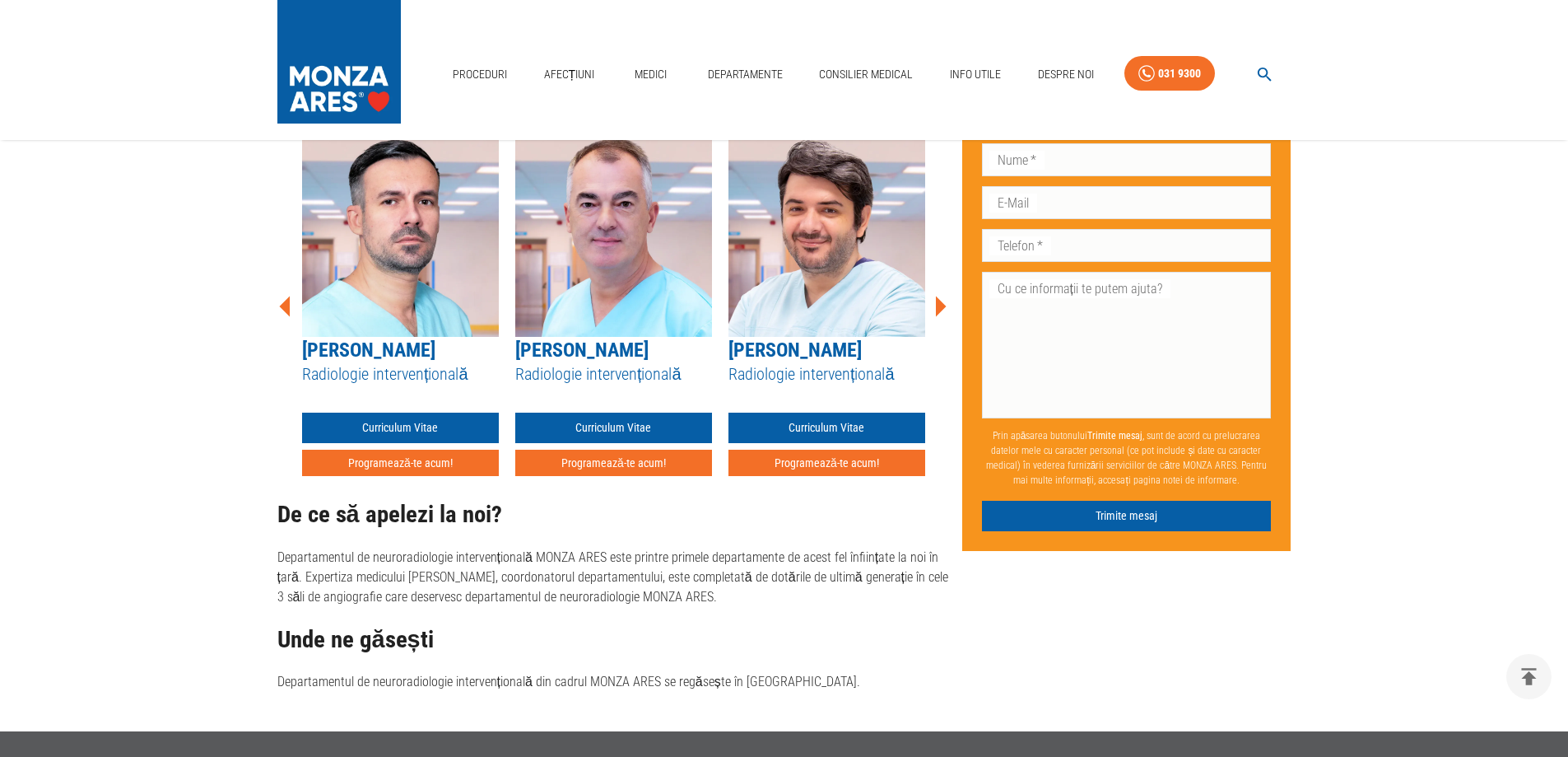
click at [282, 306] on icon at bounding box center [284, 305] width 10 height 21
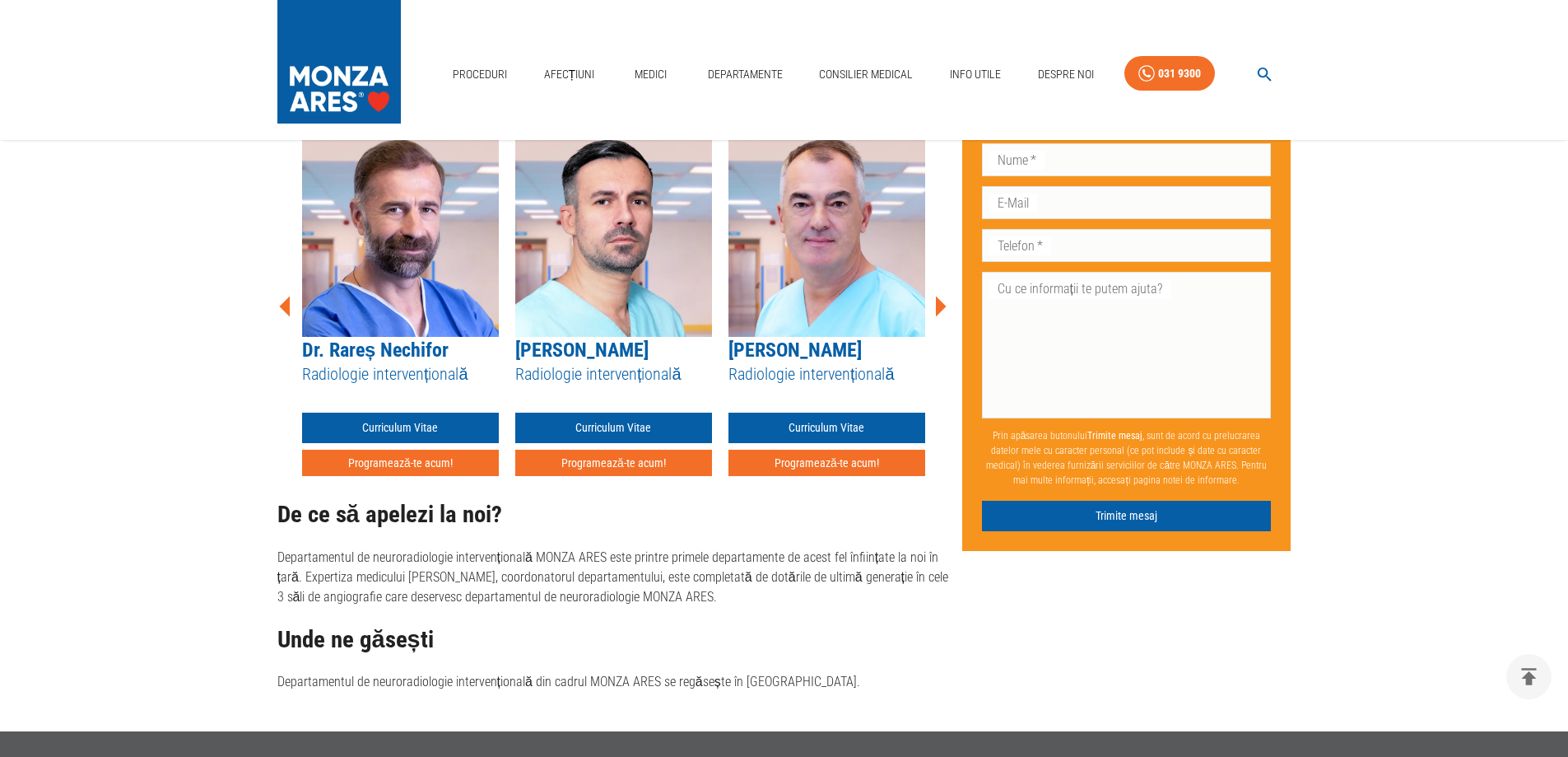
click at [282, 306] on icon at bounding box center [284, 305] width 10 height 21
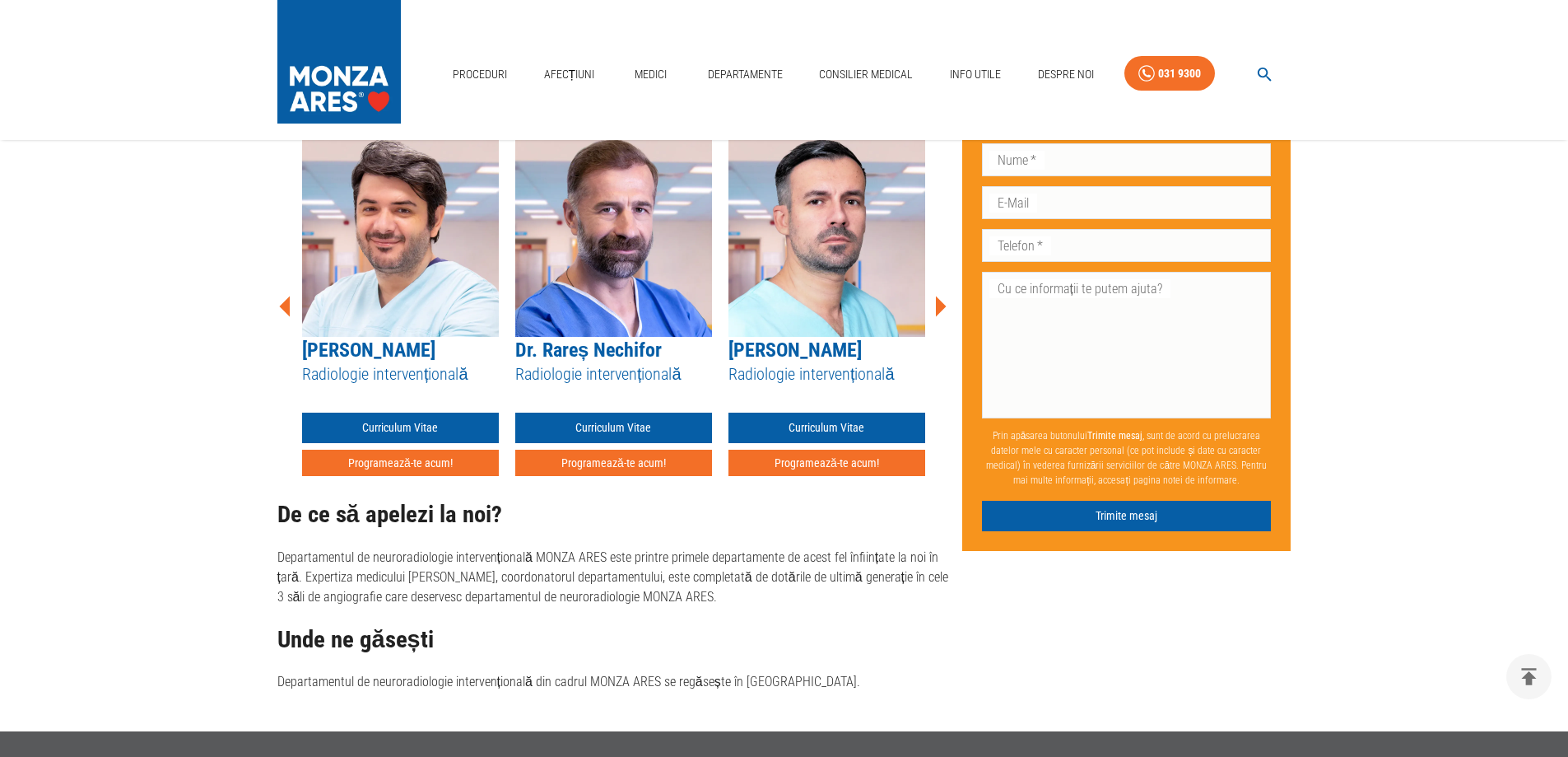
click at [282, 306] on icon at bounding box center [284, 305] width 10 height 21
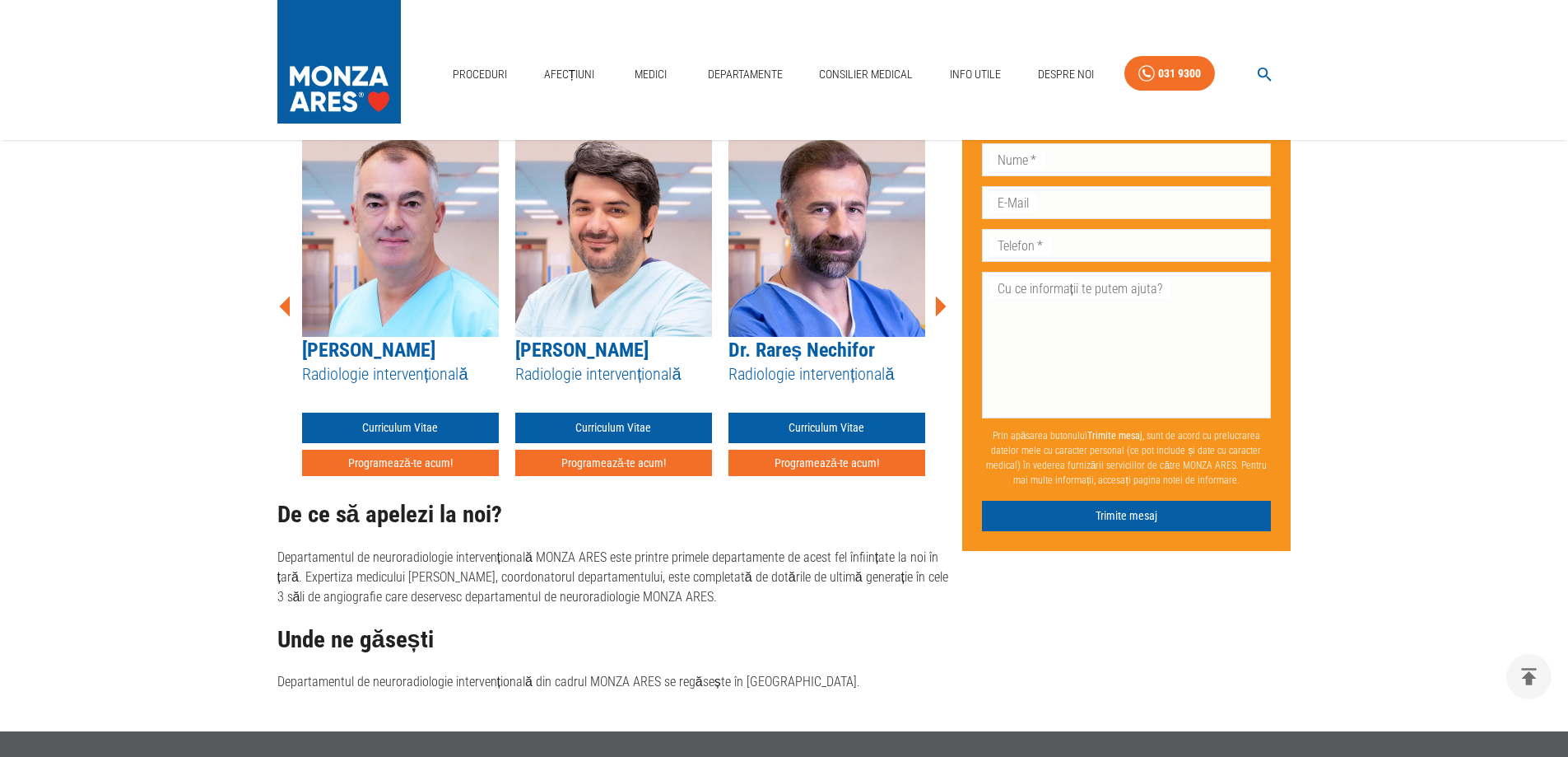
click at [282, 306] on icon at bounding box center [284, 305] width 10 height 21
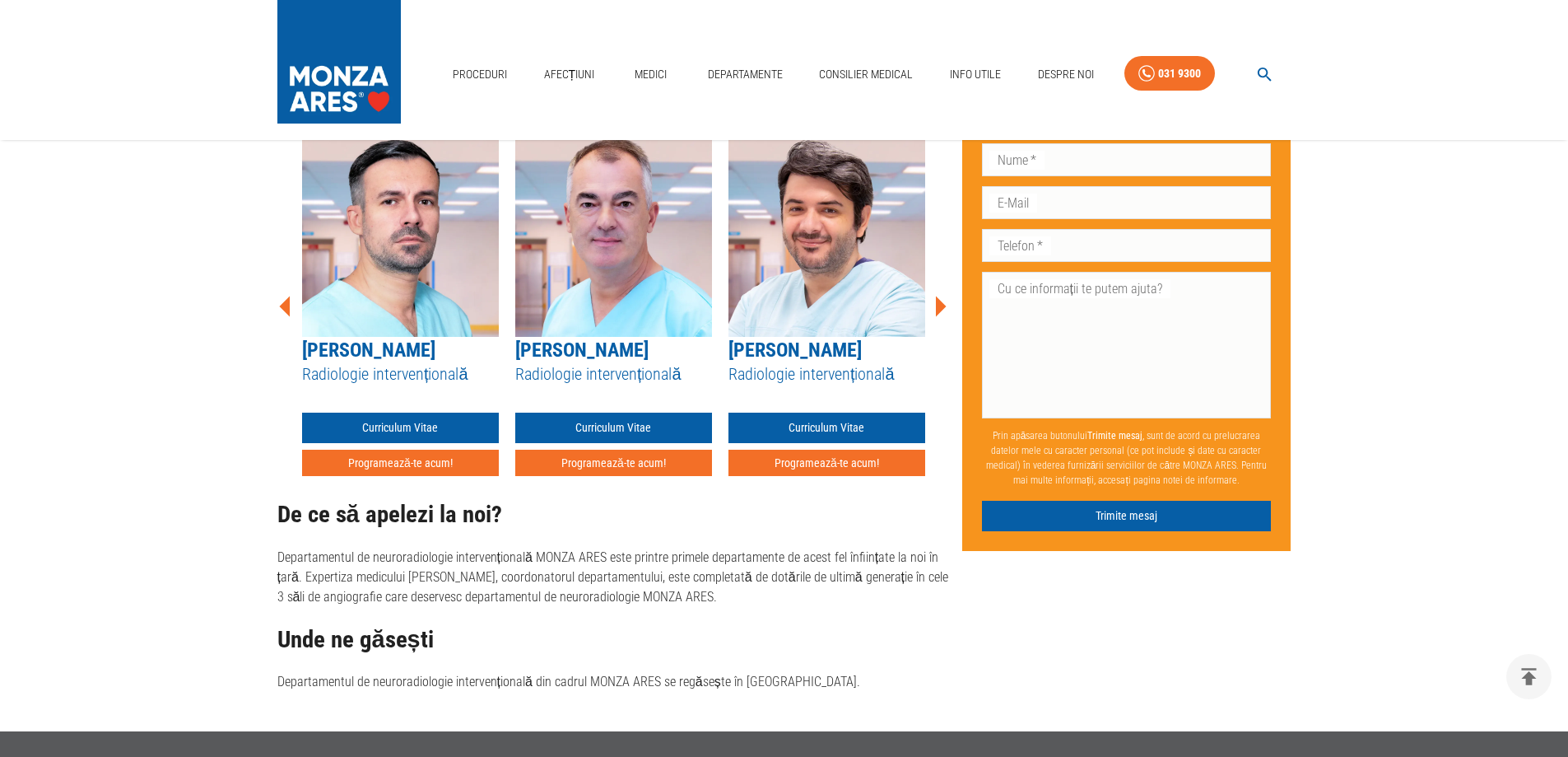
click at [282, 306] on icon at bounding box center [284, 305] width 10 height 21
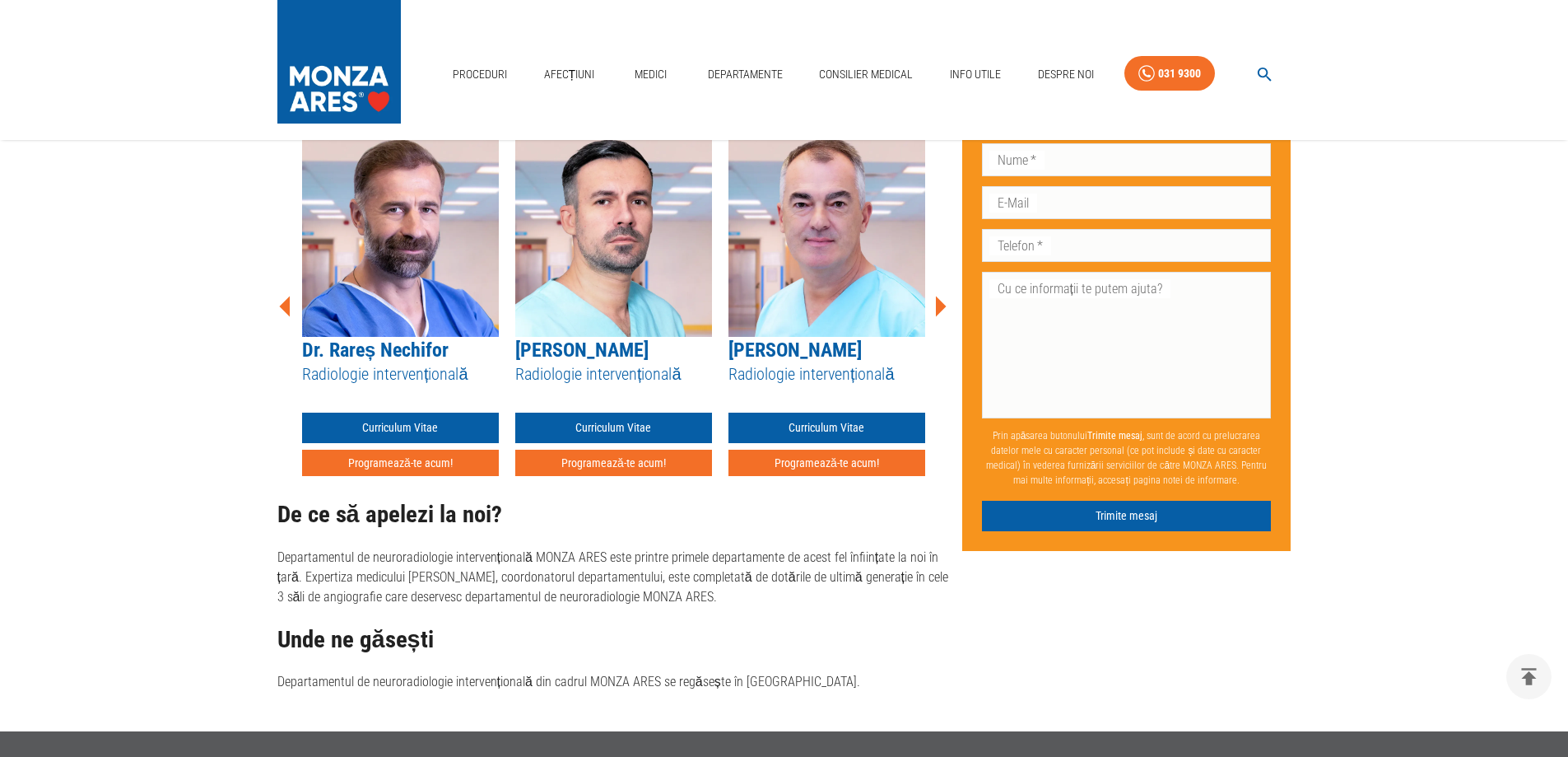
click at [282, 306] on icon at bounding box center [284, 305] width 10 height 21
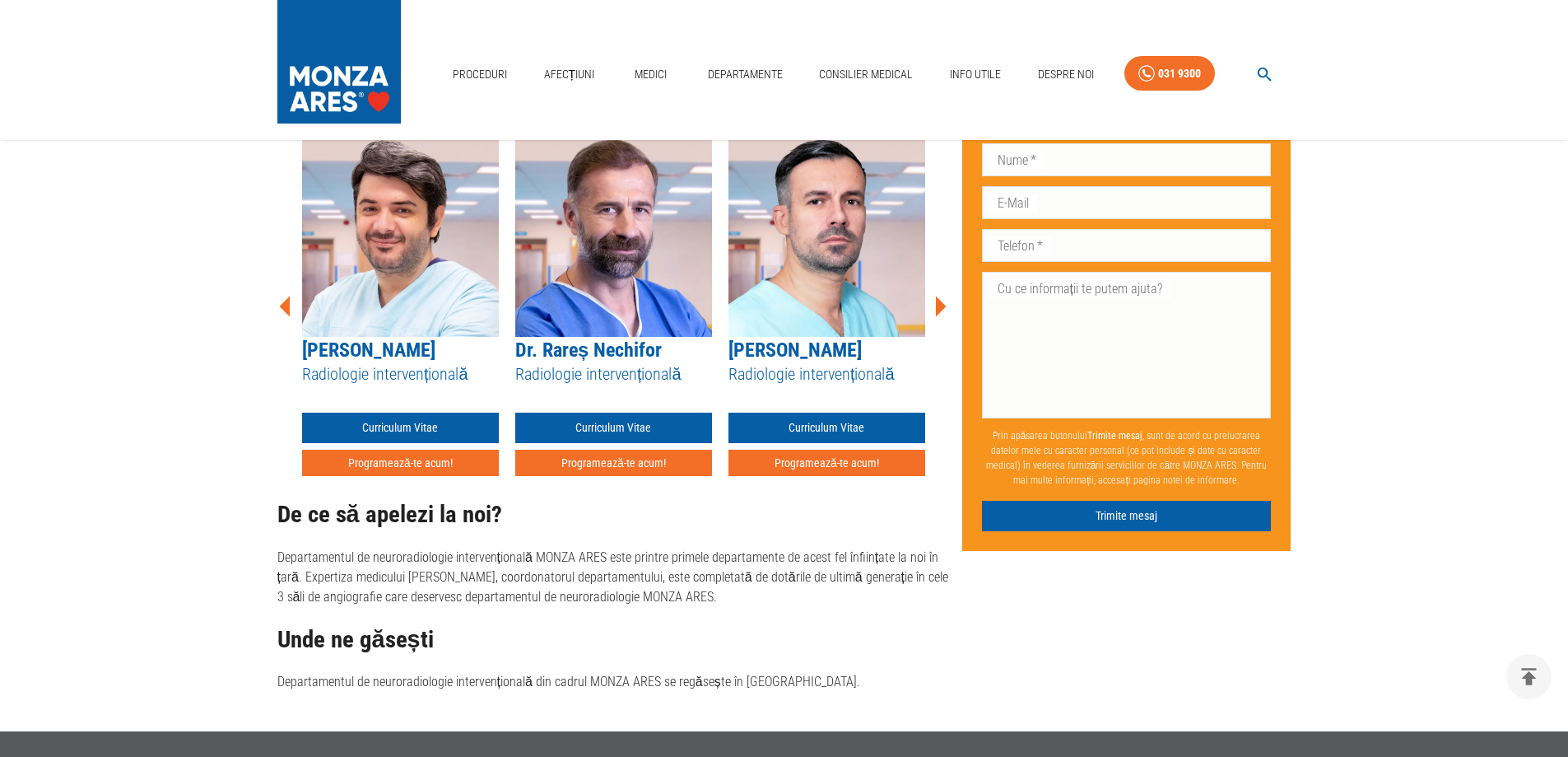
click at [282, 306] on icon at bounding box center [284, 305] width 10 height 21
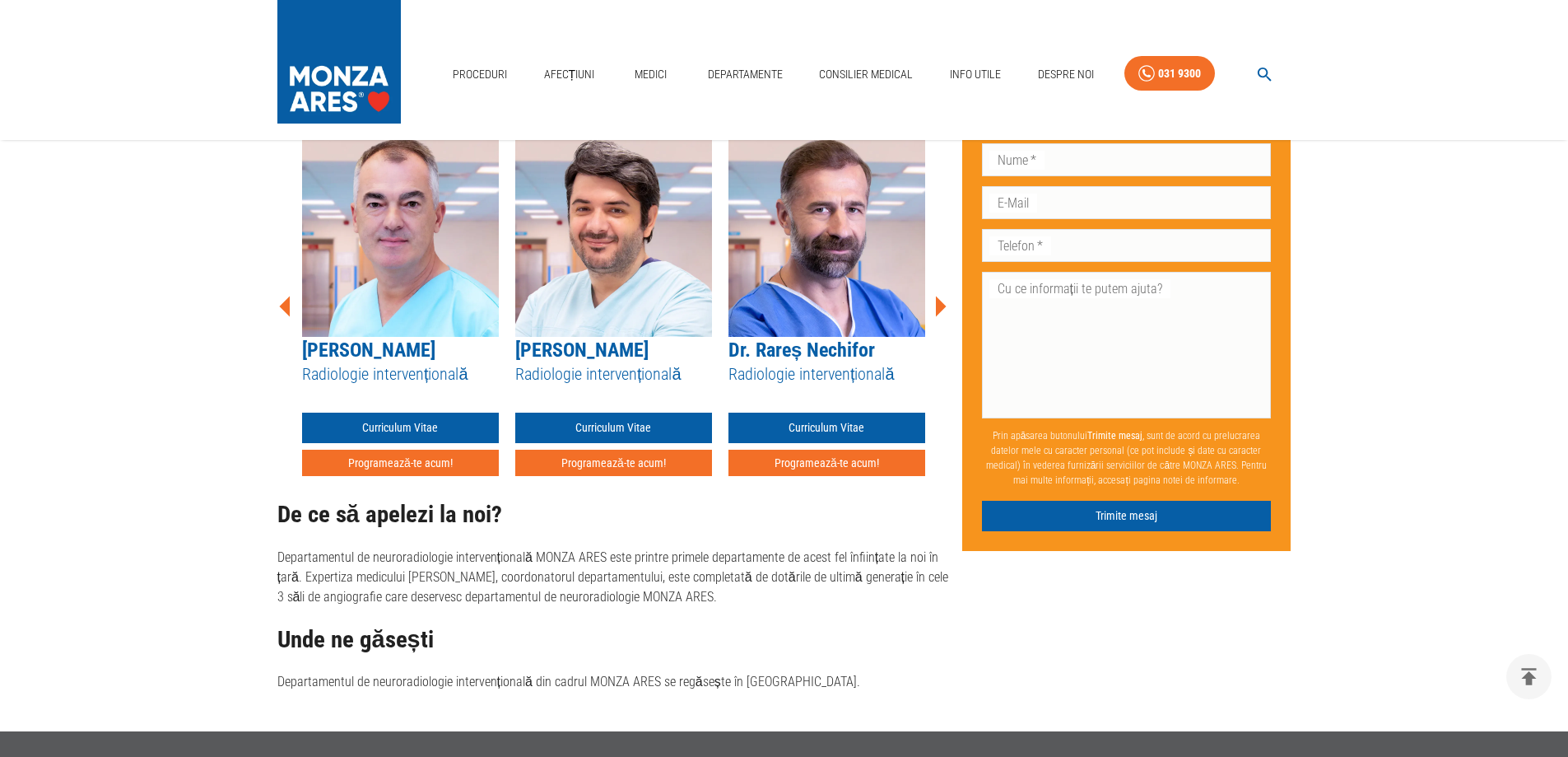
click at [282, 306] on icon at bounding box center [284, 305] width 10 height 21
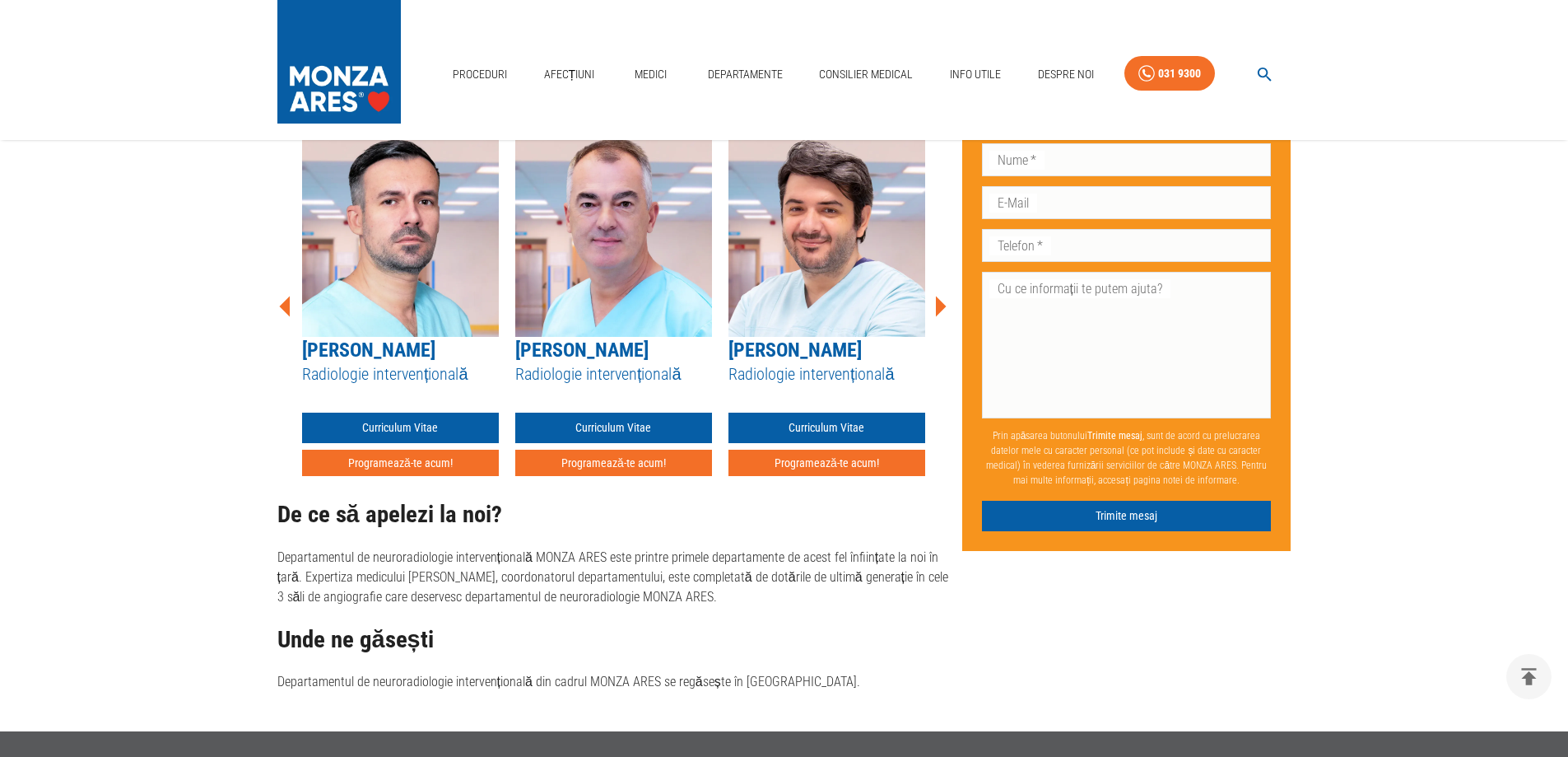
click at [282, 306] on icon at bounding box center [284, 305] width 10 height 21
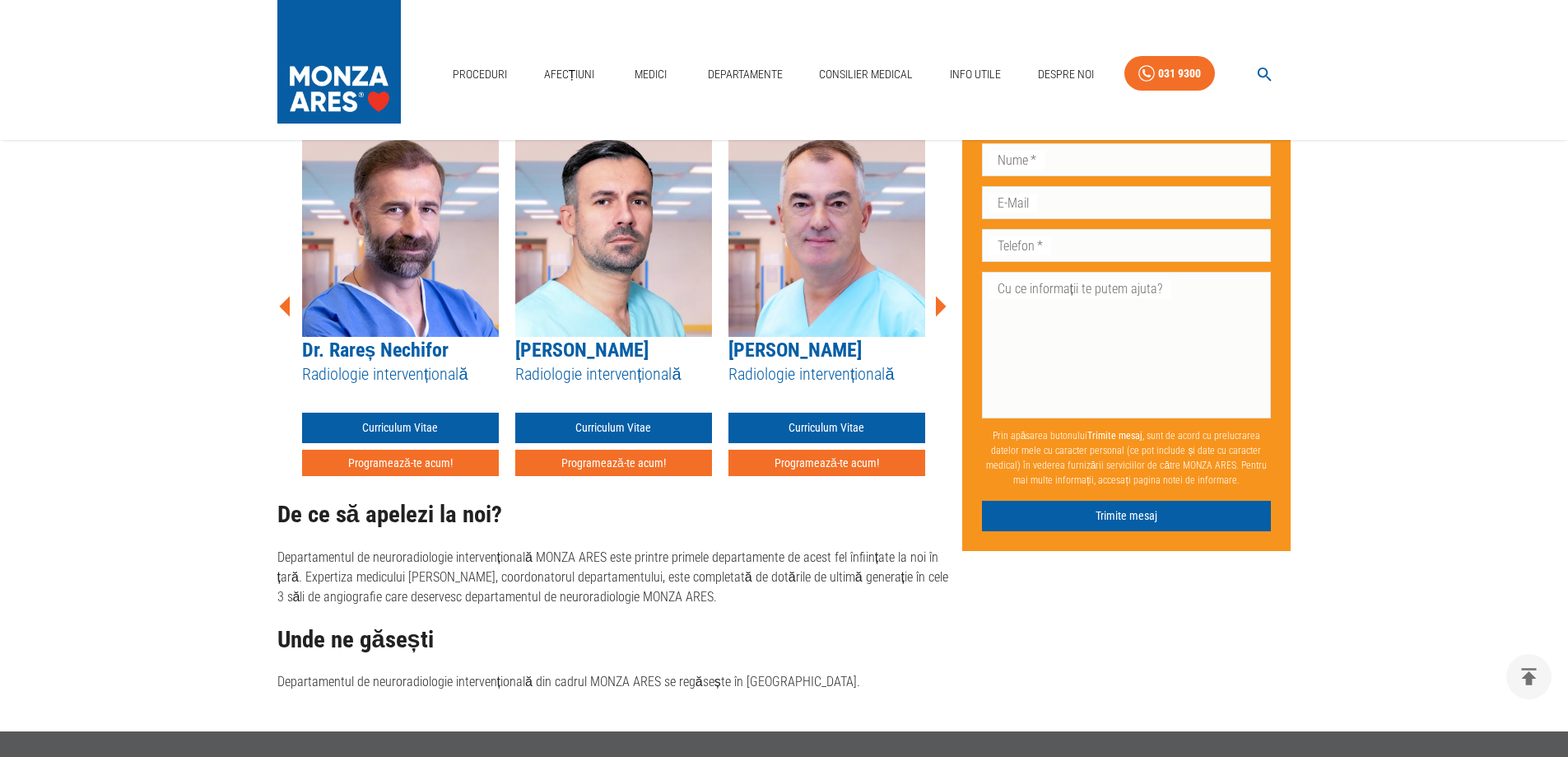
click at [282, 306] on icon at bounding box center [284, 305] width 10 height 21
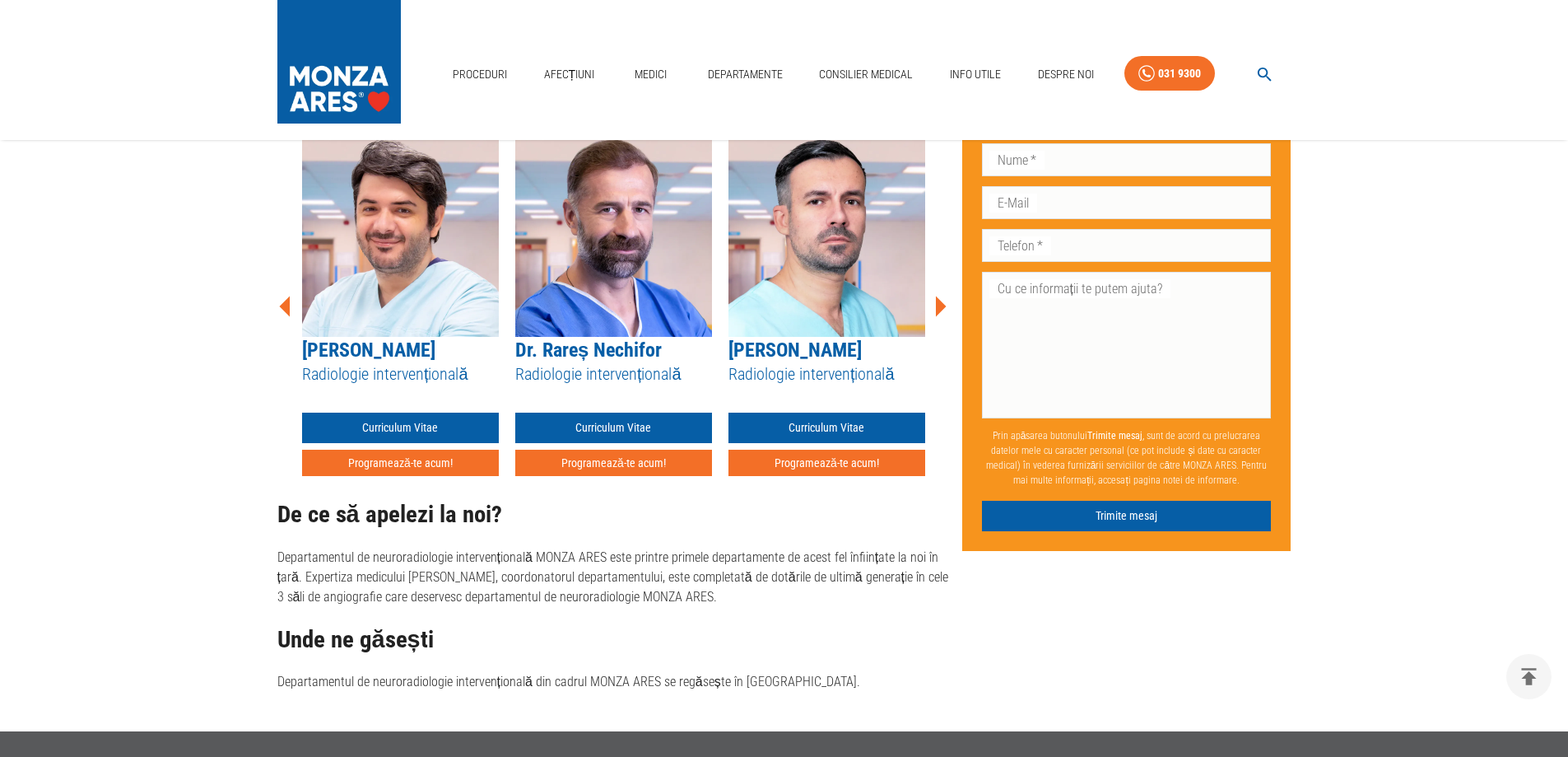
click at [282, 306] on icon at bounding box center [284, 305] width 10 height 21
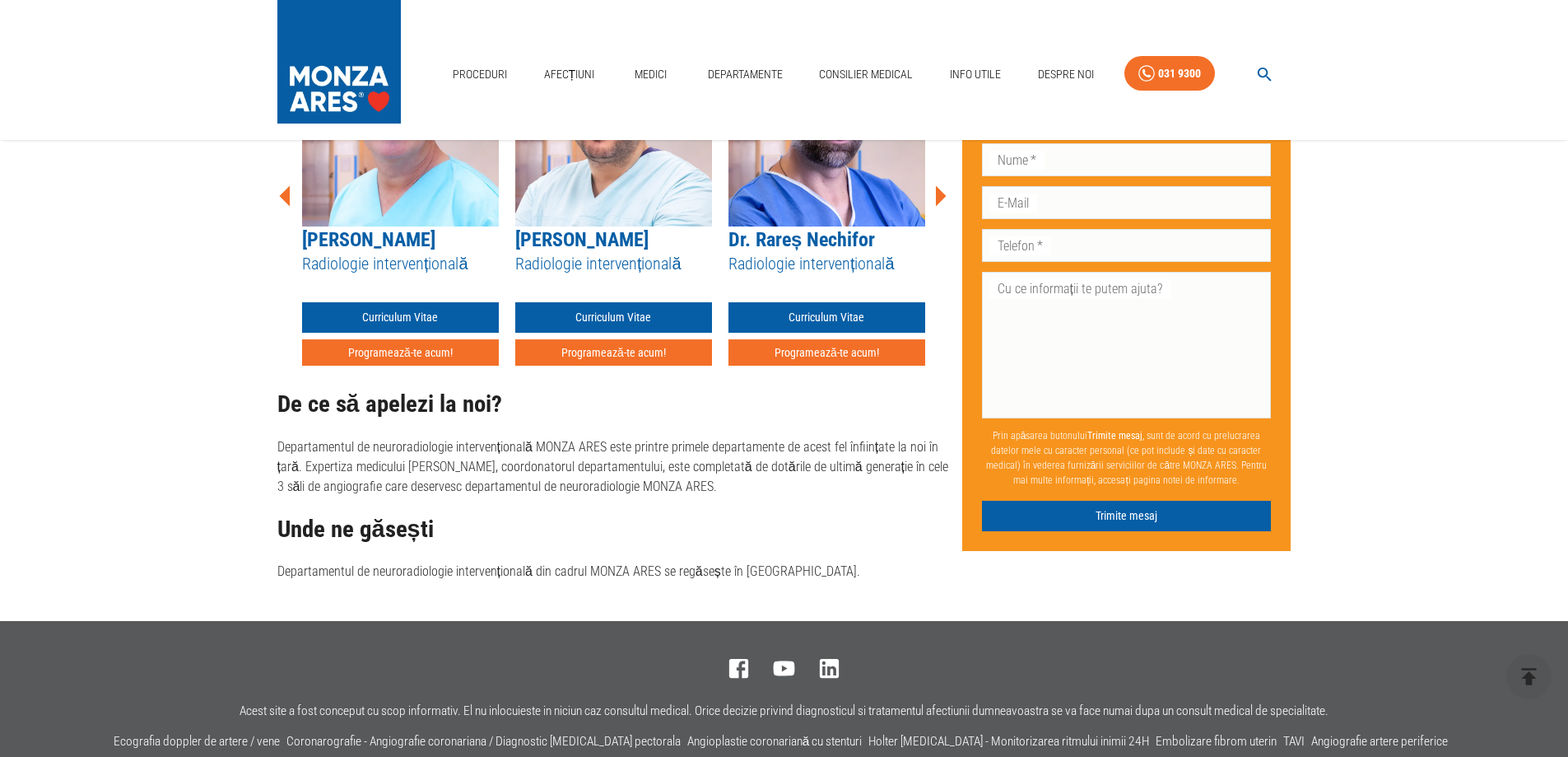
scroll to position [1212, 0]
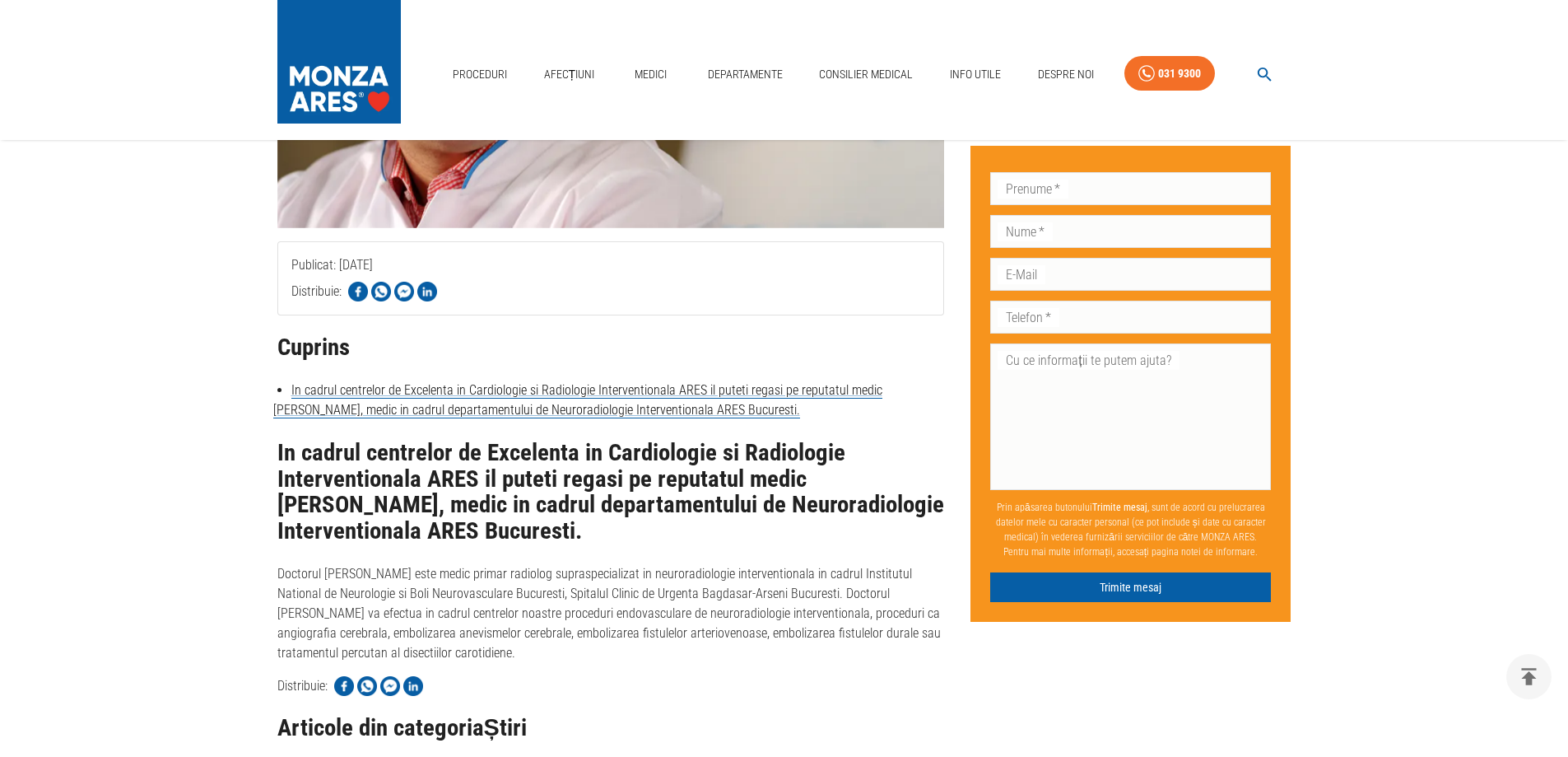
scroll to position [813, 0]
